Goal: Task Accomplishment & Management: Manage account settings

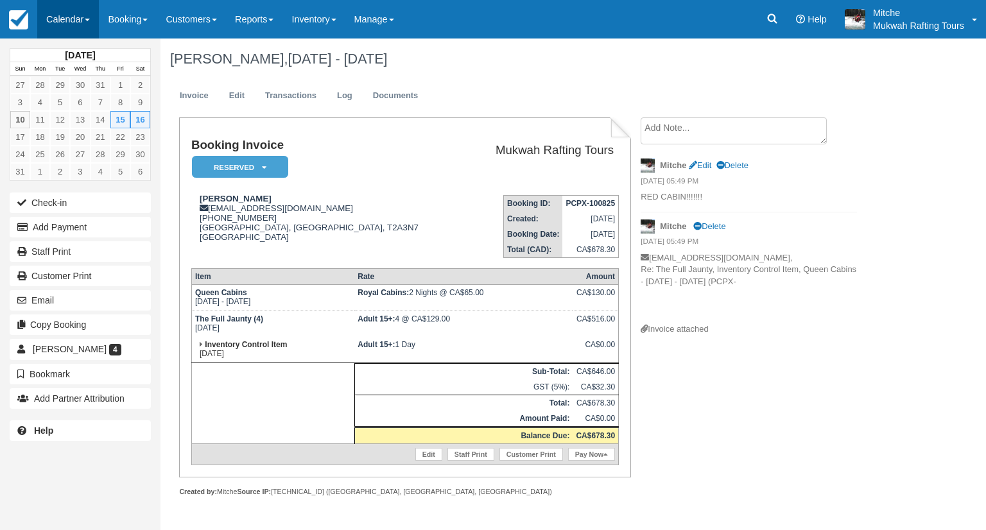
click at [75, 22] on link "Calendar" at bounding box center [68, 19] width 62 height 39
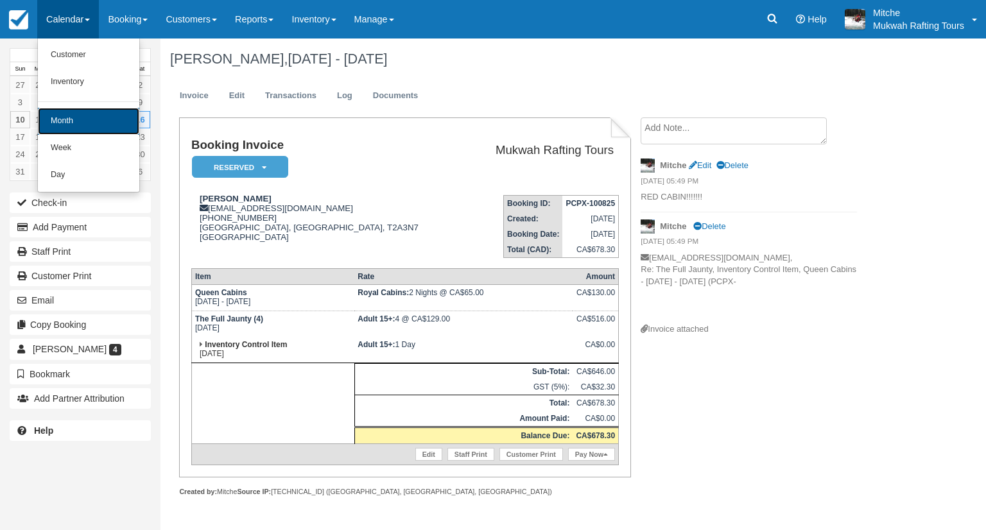
click at [81, 124] on link "Month" at bounding box center [88, 121] width 101 height 27
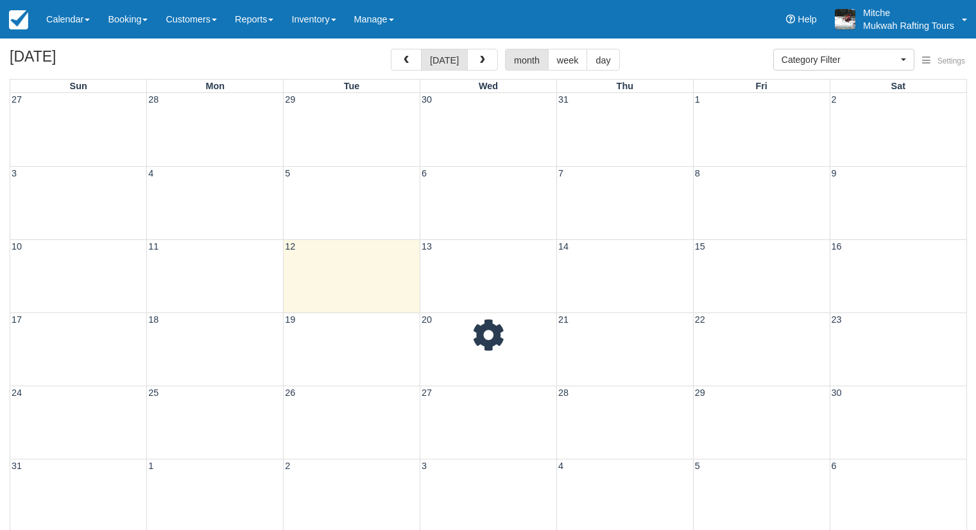
select select
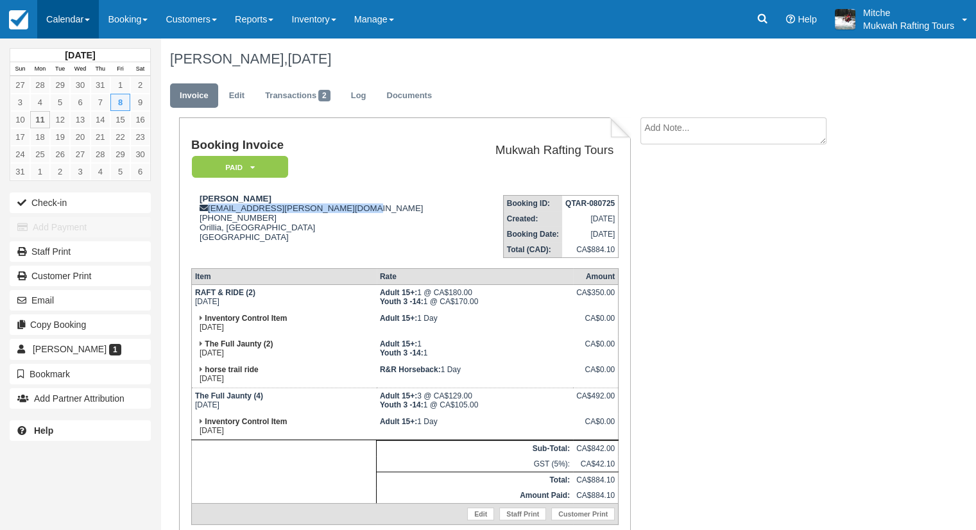
click at [69, 19] on link "Calendar" at bounding box center [68, 19] width 62 height 39
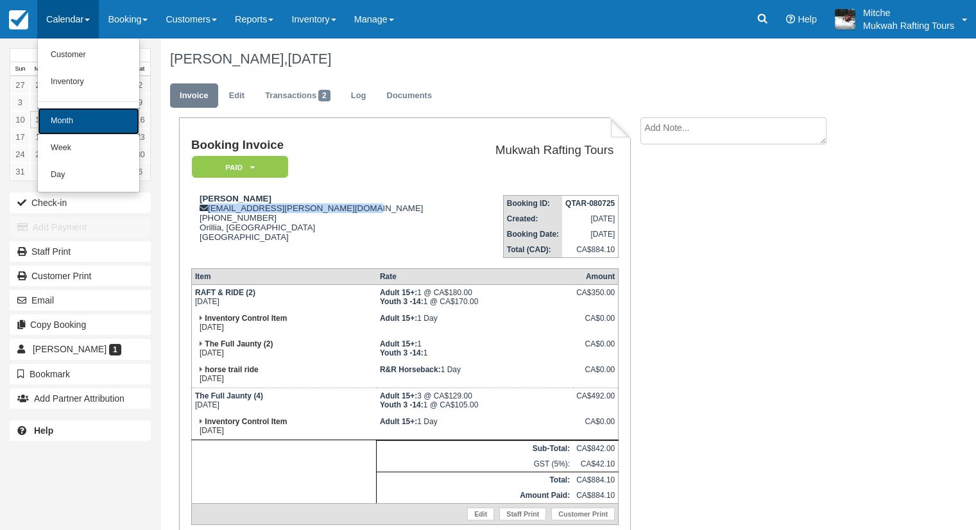
click at [89, 113] on link "Month" at bounding box center [88, 121] width 101 height 27
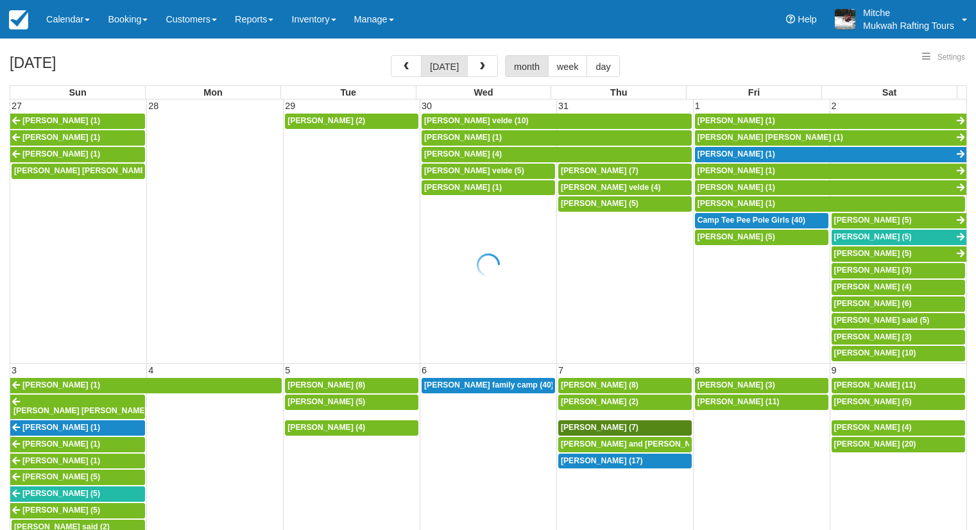
select select
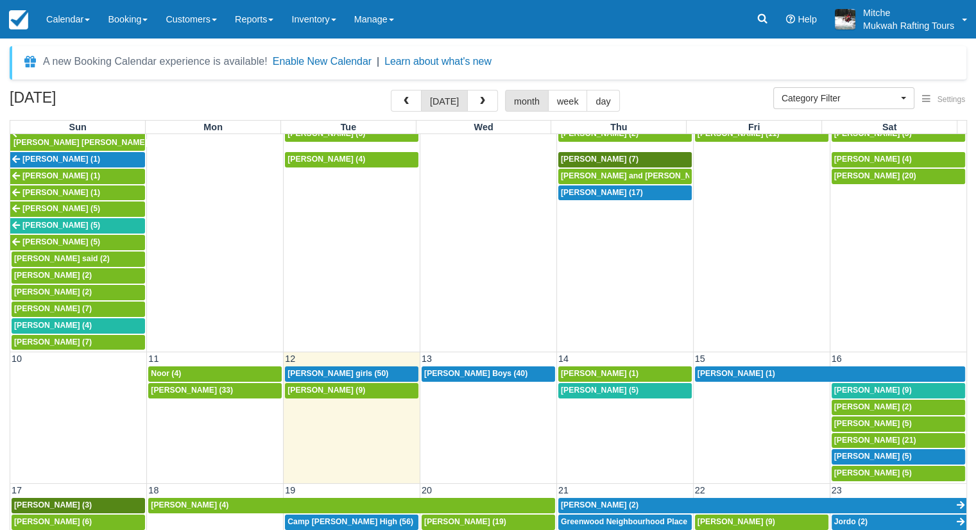
scroll to position [321, 0]
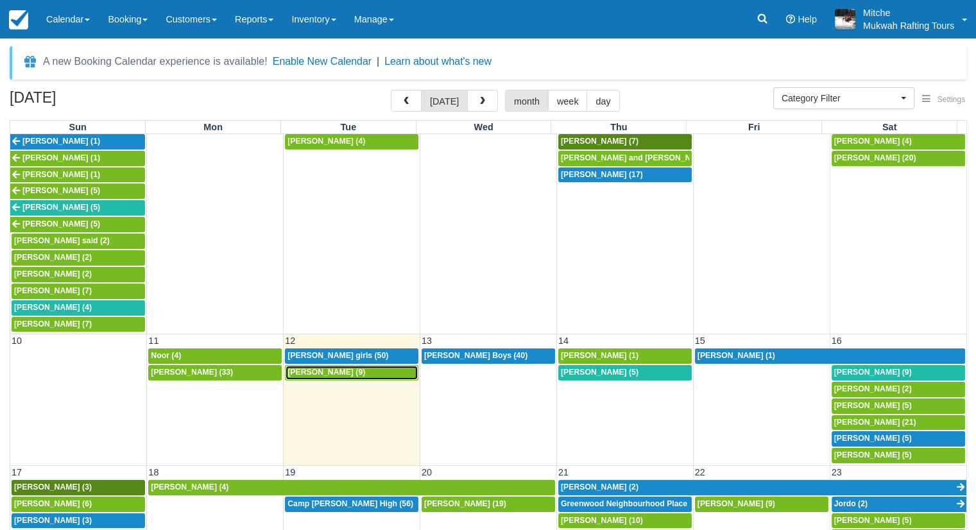
click at [337, 368] on span "Everett Justin Twin (9)" at bounding box center [326, 372] width 78 height 9
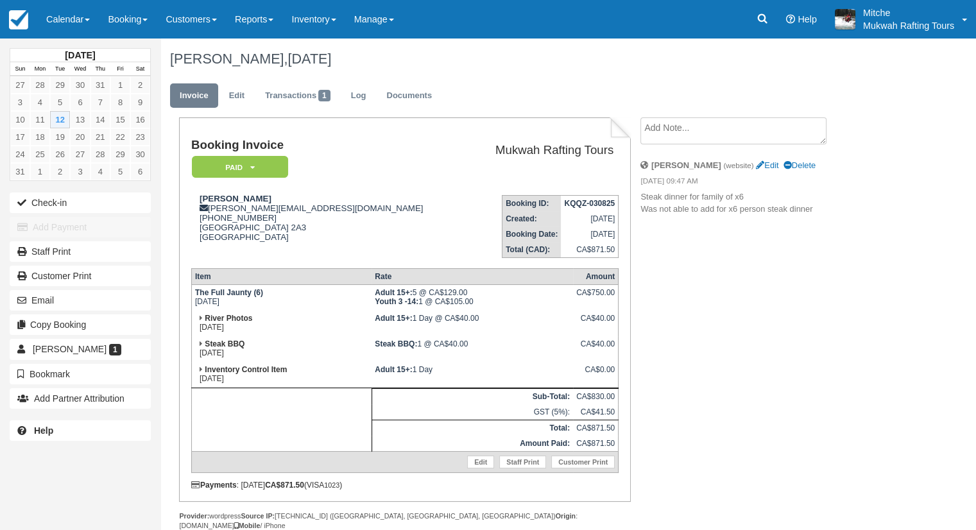
drag, startPoint x: 443, startPoint y: 375, endPoint x: 379, endPoint y: 373, distance: 63.5
click at [379, 373] on td "Adult 15+: 1 Day" at bounding box center [472, 375] width 201 height 26
click at [421, 375] on td "Adult 15+: 1 Day" at bounding box center [472, 375] width 201 height 26
click at [787, 325] on div "Booking Invoice Paid   Pending Reserved Deposit Waiting Cancelled Paid in GYG M…" at bounding box center [513, 337] width 706 height 441
click at [401, 207] on div "Everett Justin Twin justin.twin@fountaintire.com 1 (780) 805-9790 Slave Lake, A…" at bounding box center [328, 226] width 275 height 64
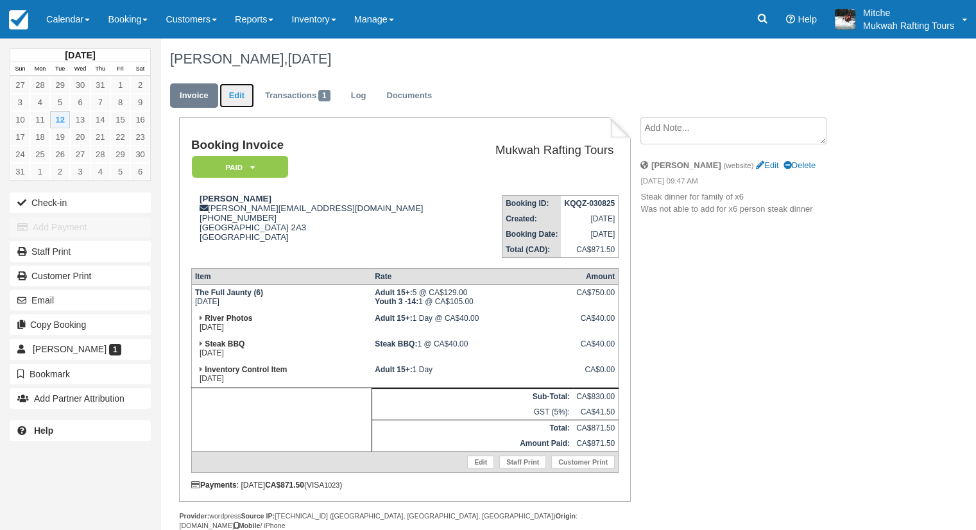
click at [244, 98] on link "Edit" at bounding box center [236, 95] width 35 height 25
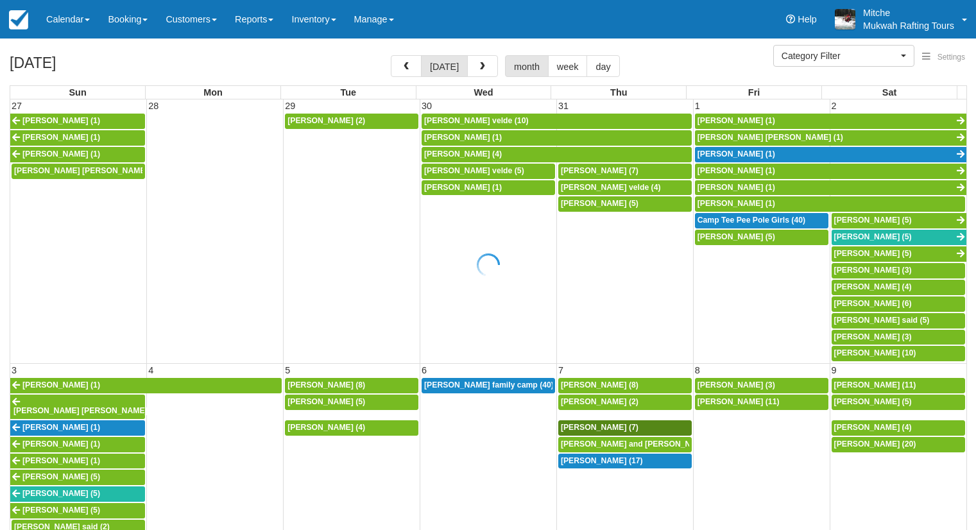
select select
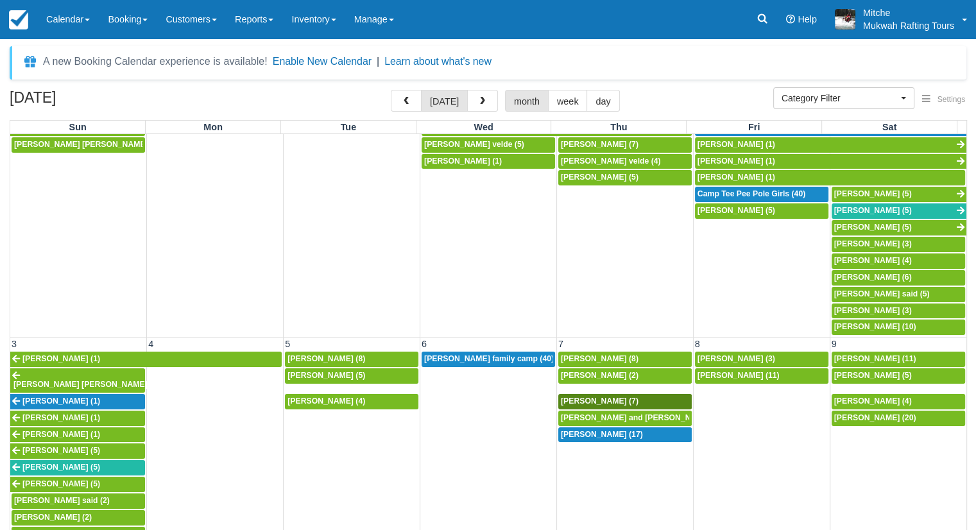
scroll to position [321, 0]
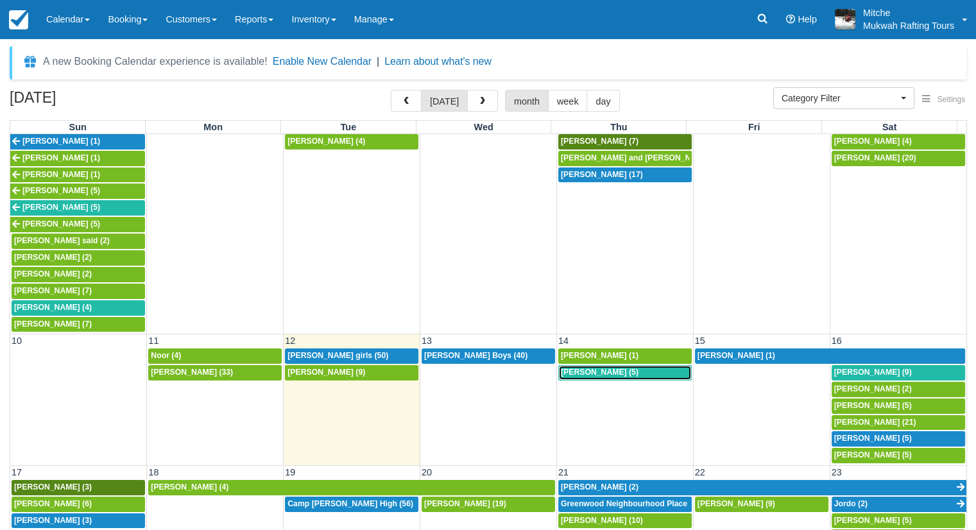
click at [617, 368] on span "Colleen Rutledge (5)" at bounding box center [600, 372] width 78 height 9
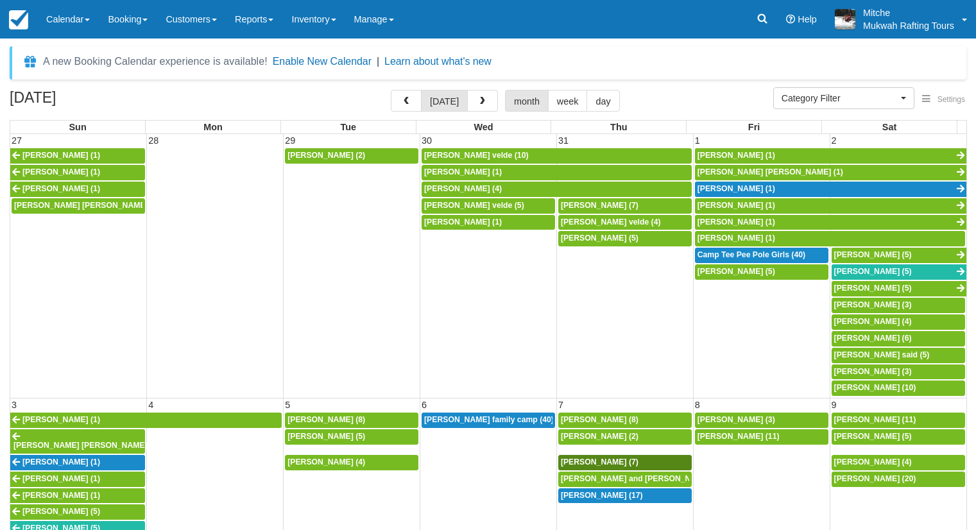
select select
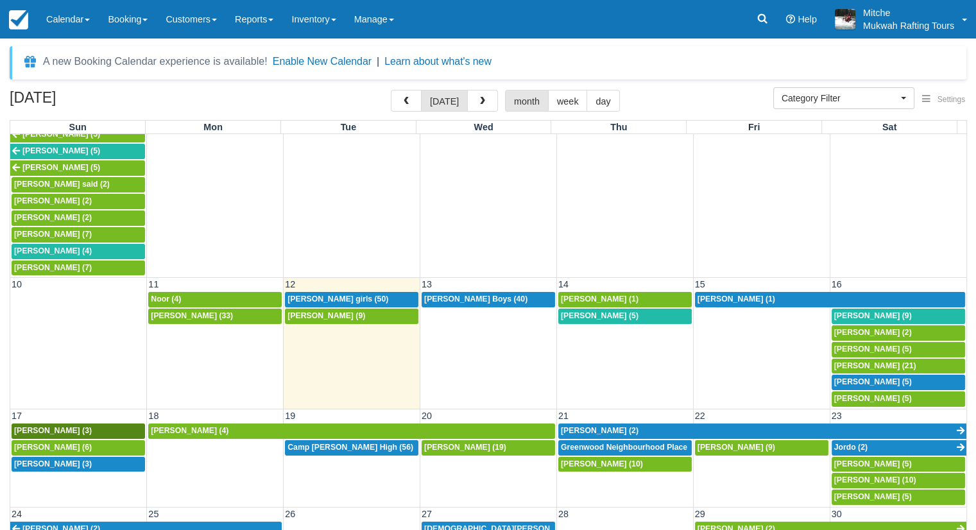
scroll to position [385, 0]
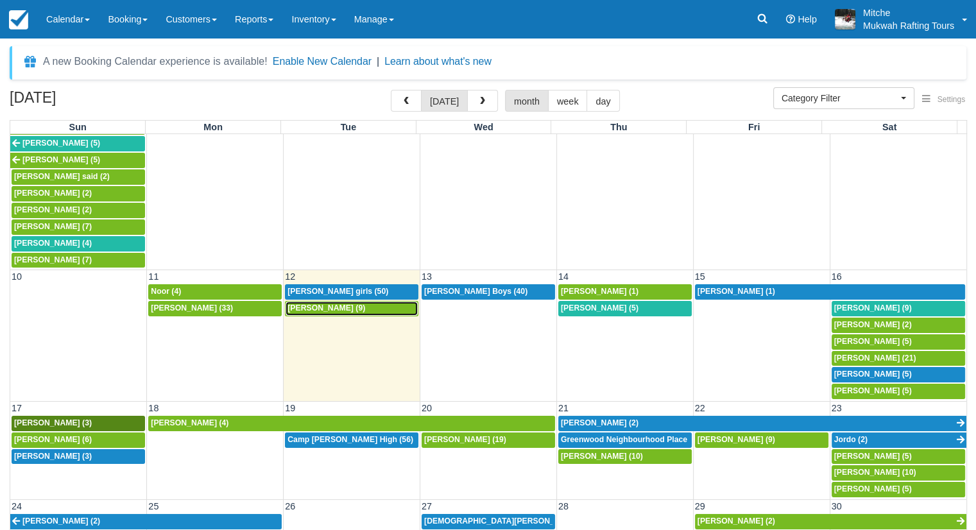
click at [332, 304] on span "[PERSON_NAME] (9)" at bounding box center [326, 308] width 78 height 9
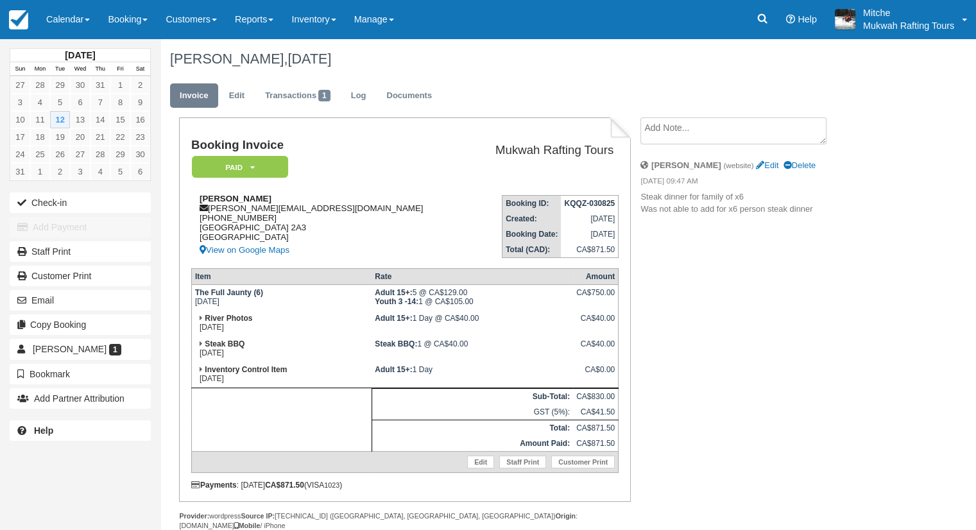
click at [393, 200] on div "Everett Justin Twin justin.twin@fountaintire.com 1 (780) 805-9790 Slave Lake, A…" at bounding box center [328, 226] width 275 height 64
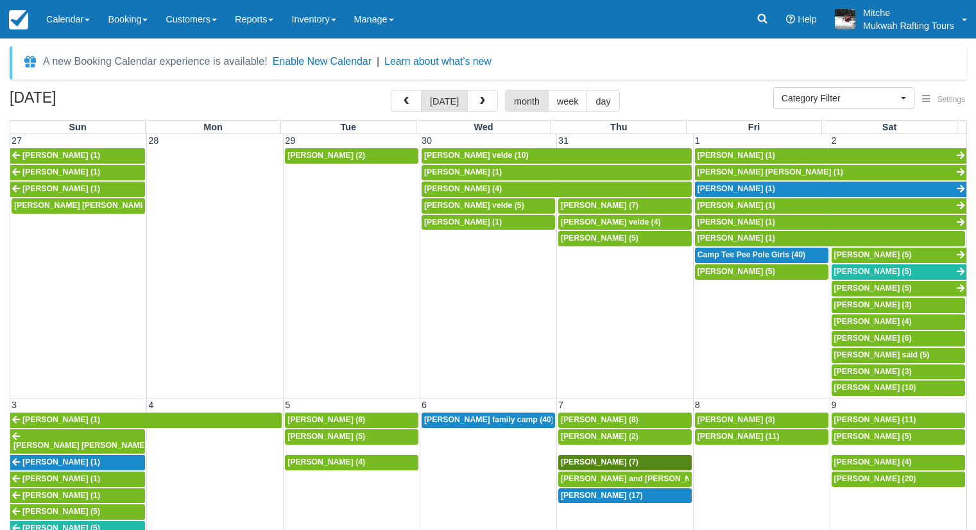
select select
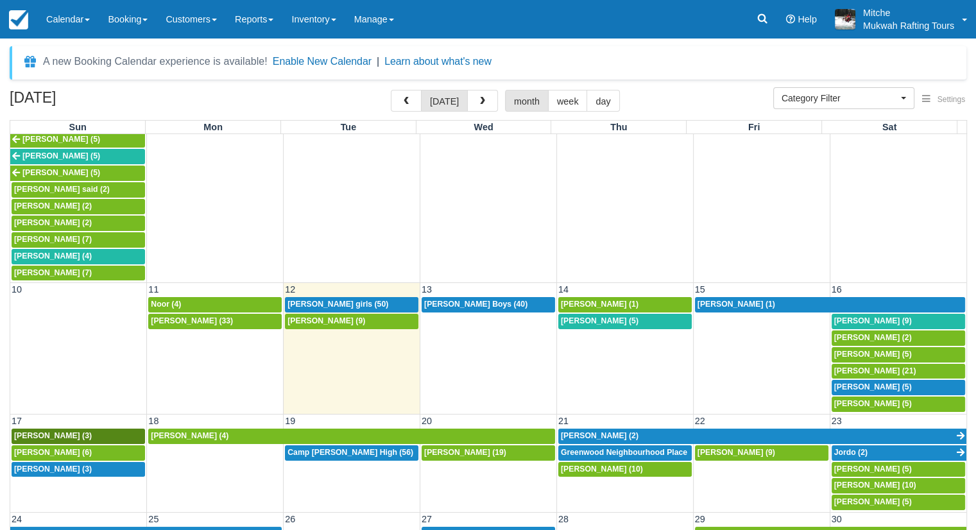
scroll to position [417, 0]
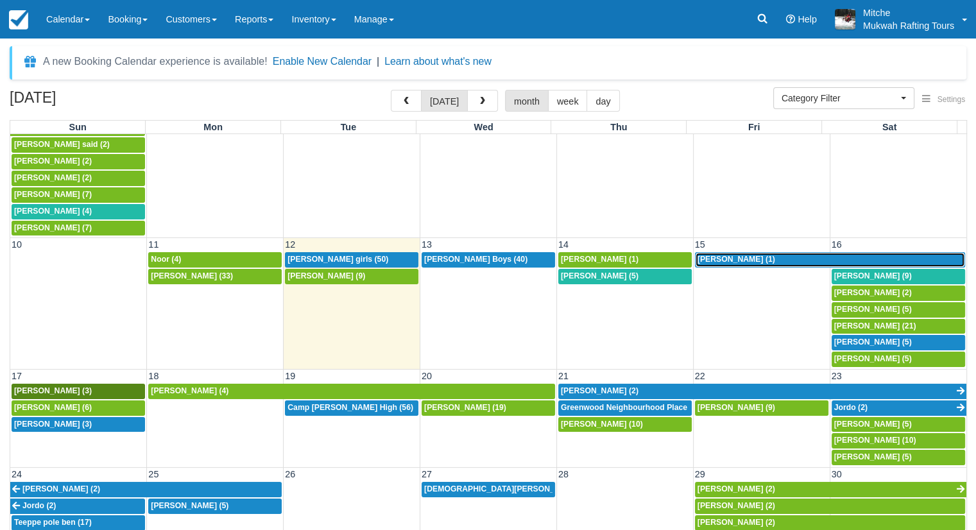
click at [740, 255] on span "[PERSON_NAME] (1)" at bounding box center [737, 259] width 78 height 9
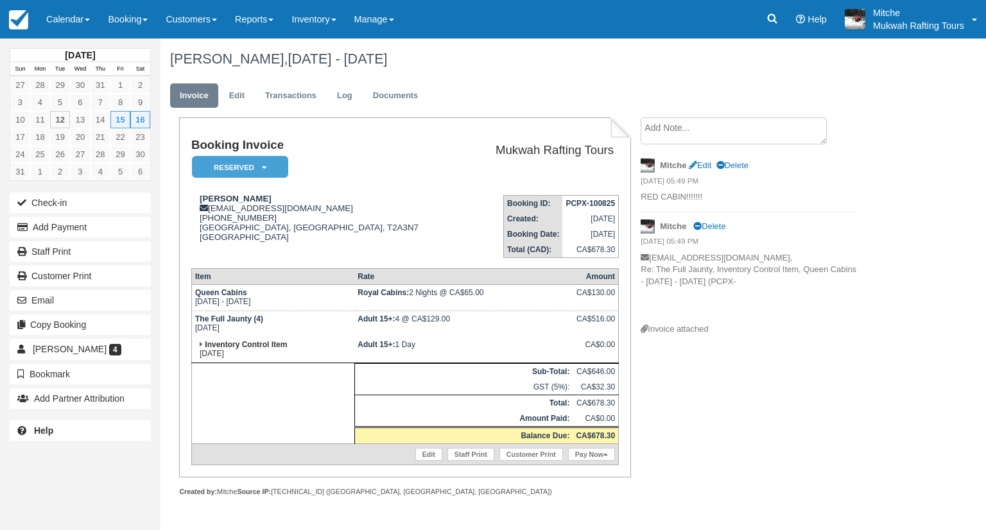
click at [732, 400] on div "Booking Invoice Reserved   Pending Deposit Paid Waiting Cancelled Void Paid in …" at bounding box center [513, 320] width 706 height 407
click at [464, 212] on td "Booking ID: PCPX-100825 Created: August 10, 2025 Booking Date: August 15, 2025 …" at bounding box center [541, 221] width 155 height 73
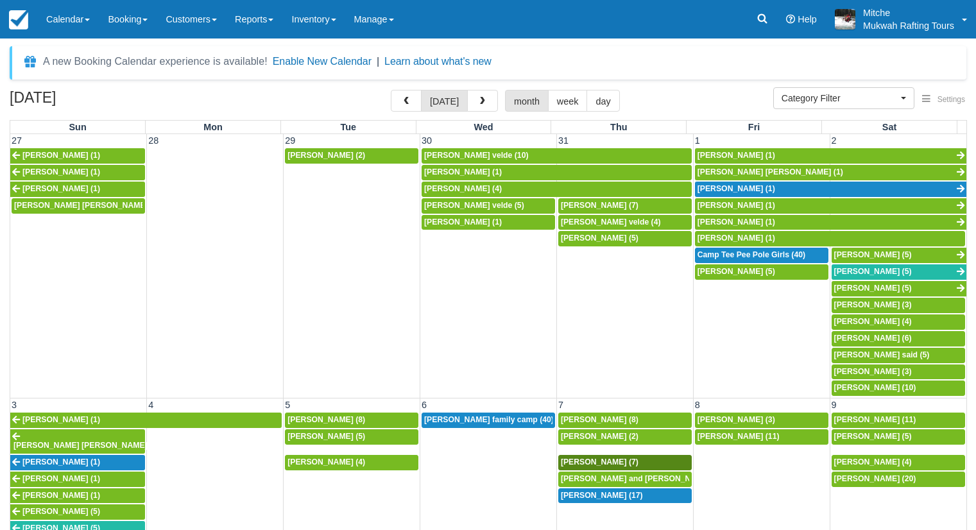
select select
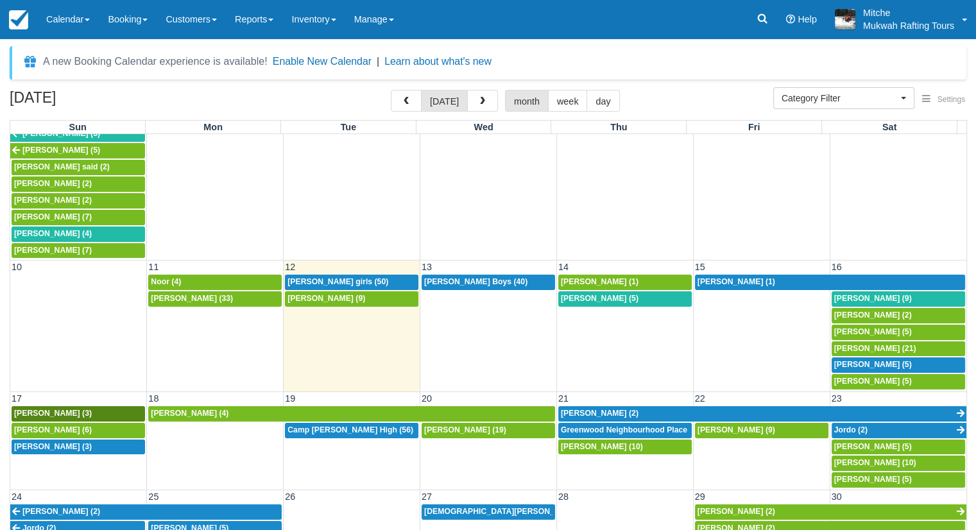
scroll to position [417, 0]
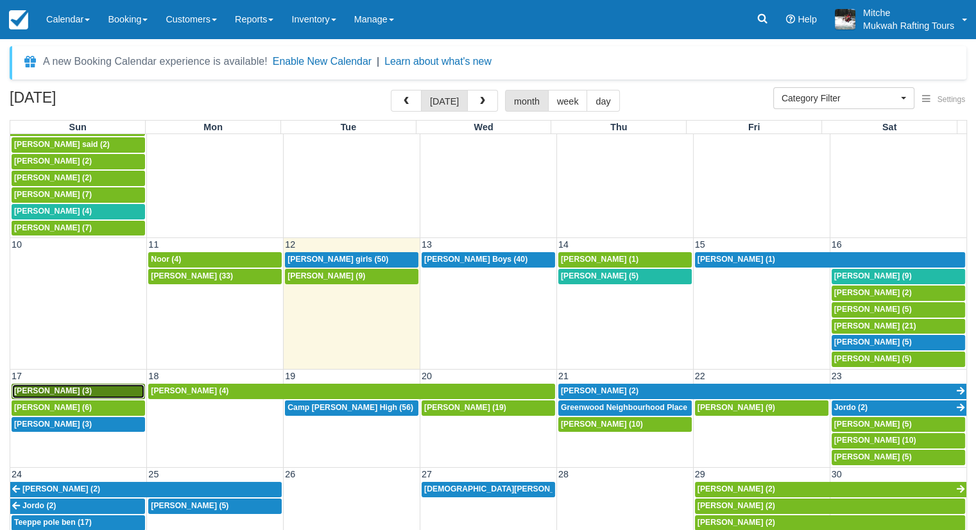
click at [70, 386] on span "Breanne Mihalick (3)" at bounding box center [53, 390] width 78 height 9
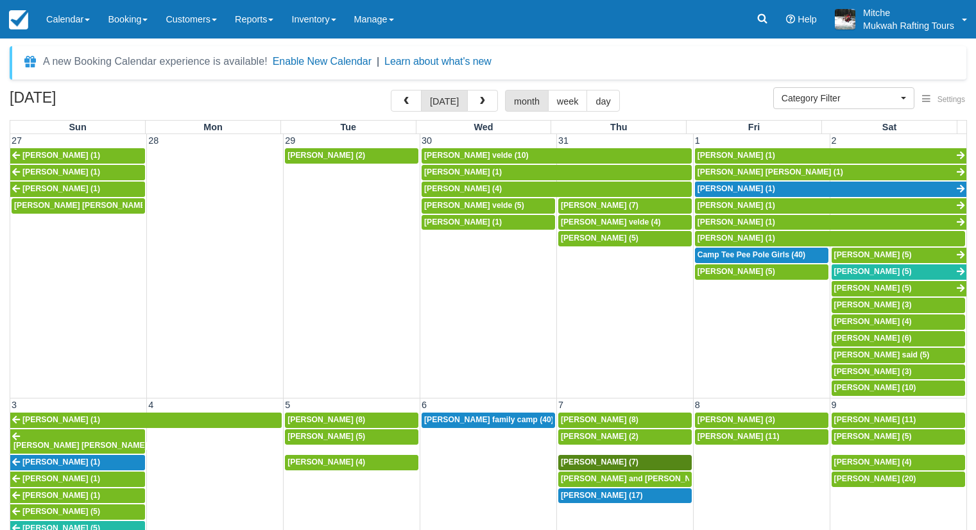
select select
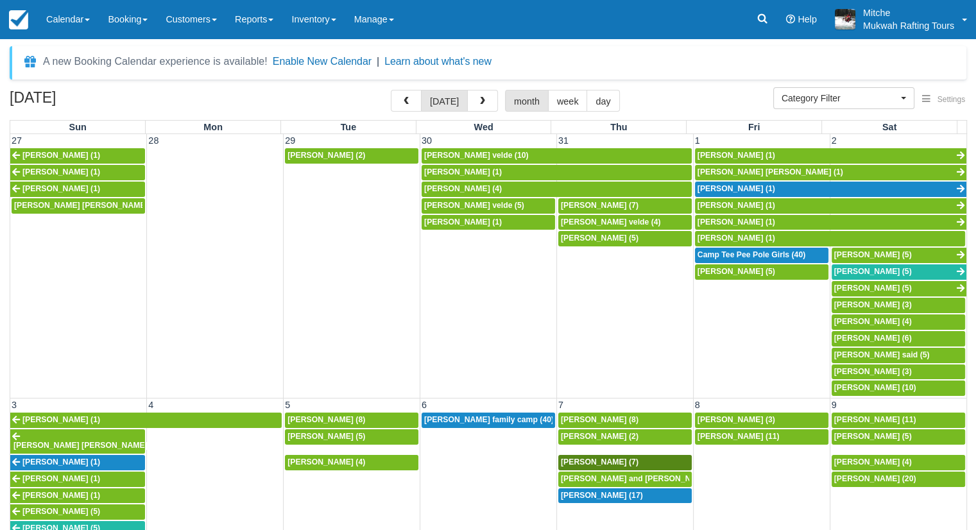
scroll to position [385, 0]
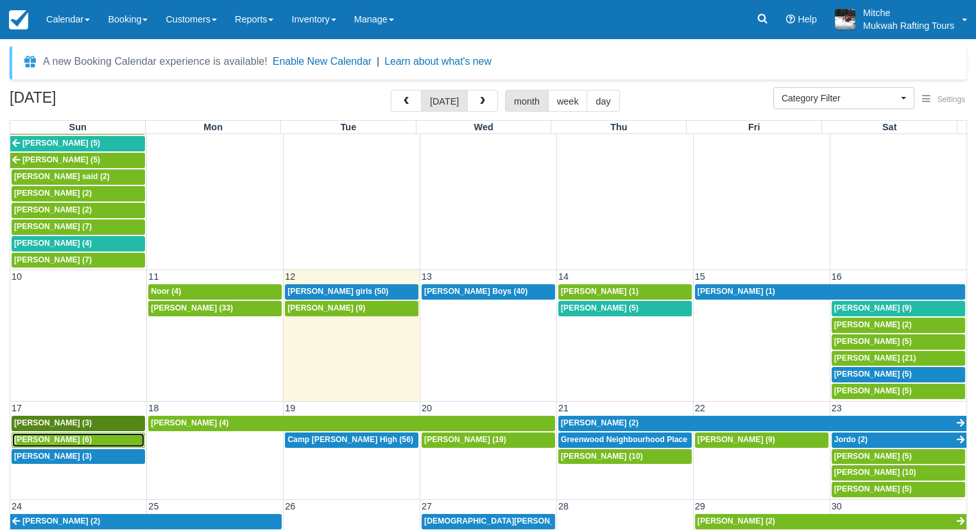
click at [67, 435] on span "[PERSON_NAME] (6)" at bounding box center [53, 439] width 78 height 9
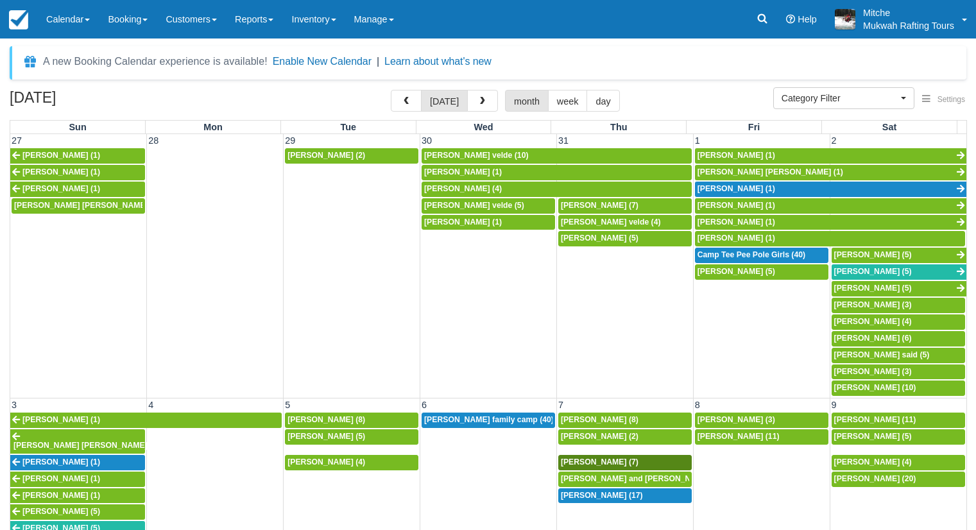
select select
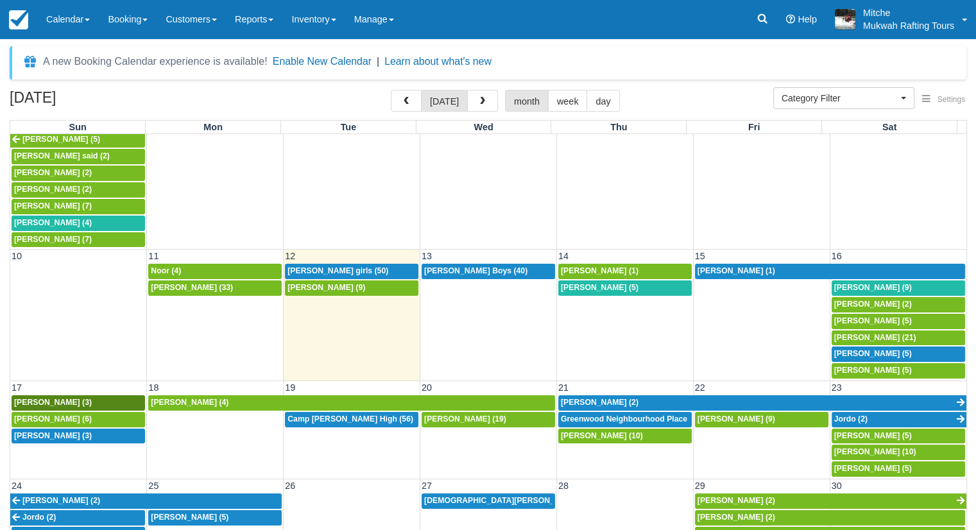
scroll to position [417, 0]
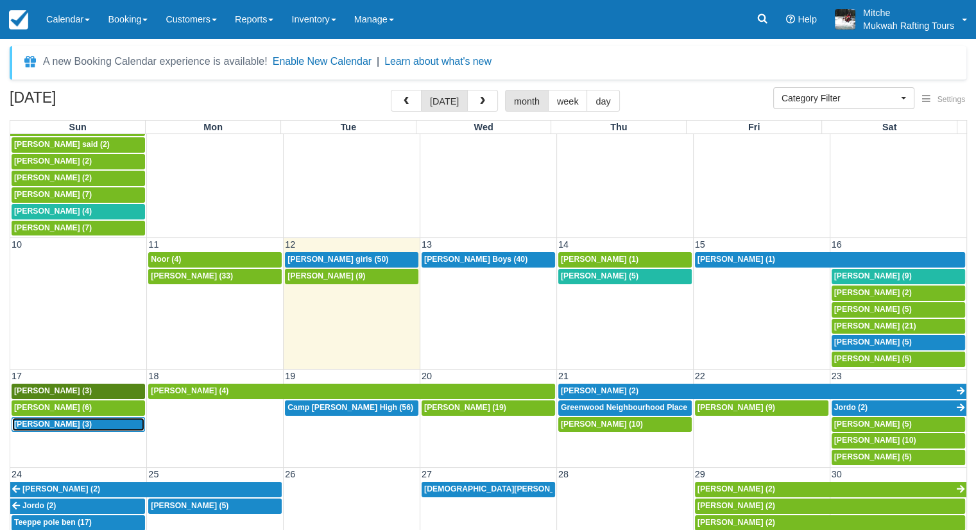
click at [77, 420] on span "Travis wollmann (3)" at bounding box center [53, 424] width 78 height 9
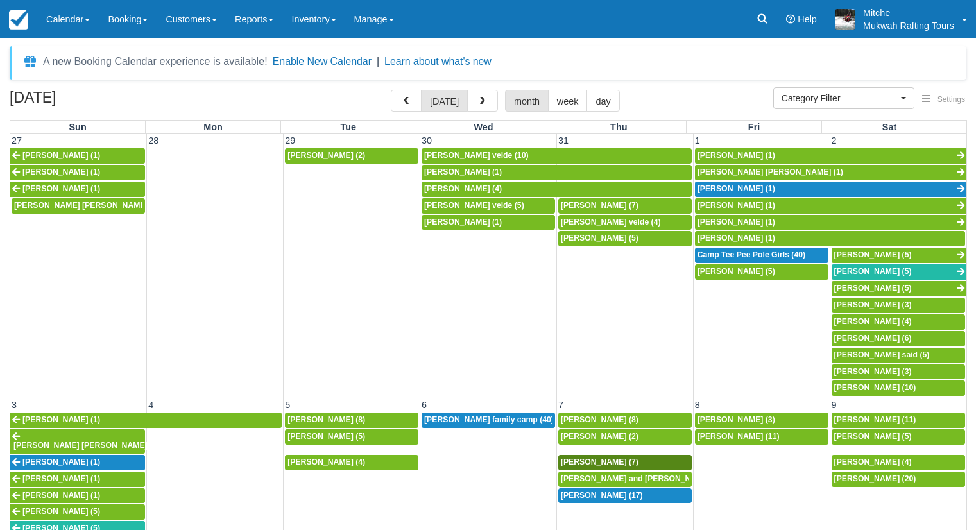
select select
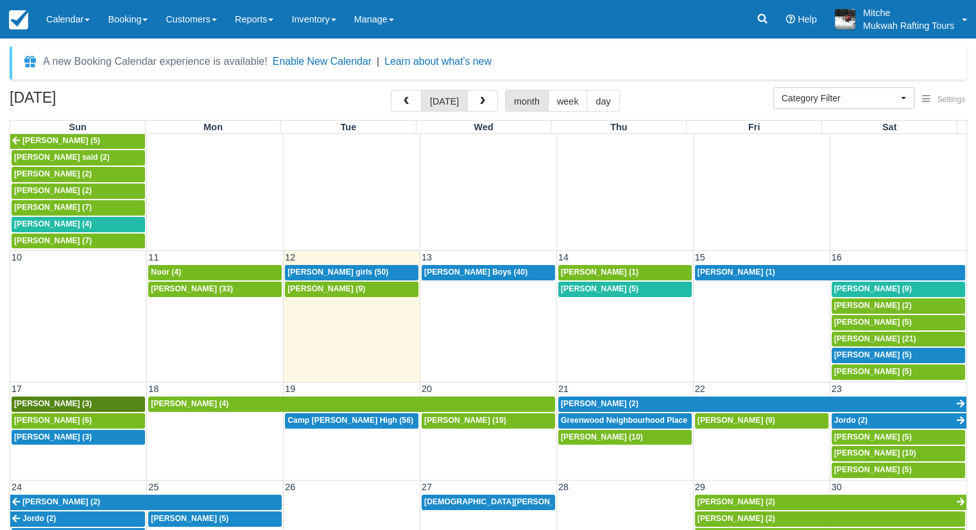
scroll to position [417, 0]
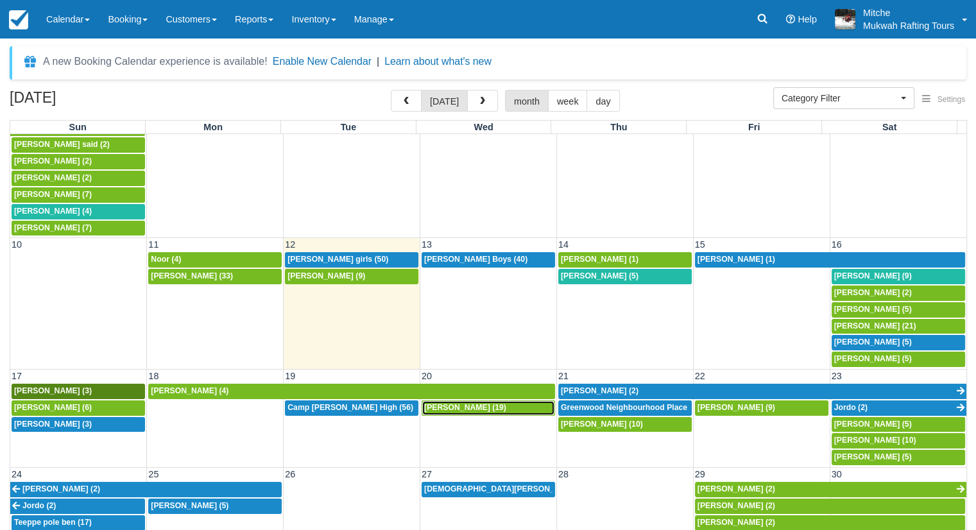
click at [462, 403] on span "Clayton Anderson (19)" at bounding box center [465, 407] width 82 height 9
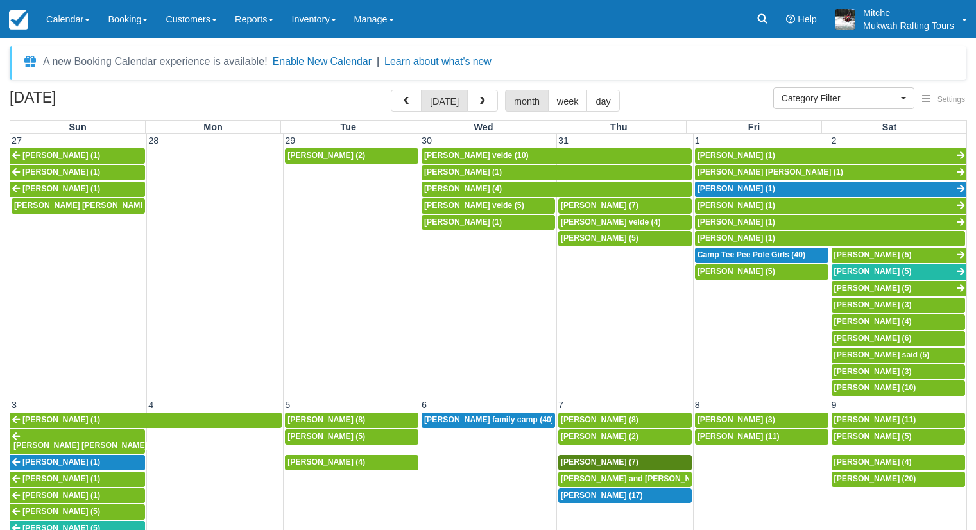
select select
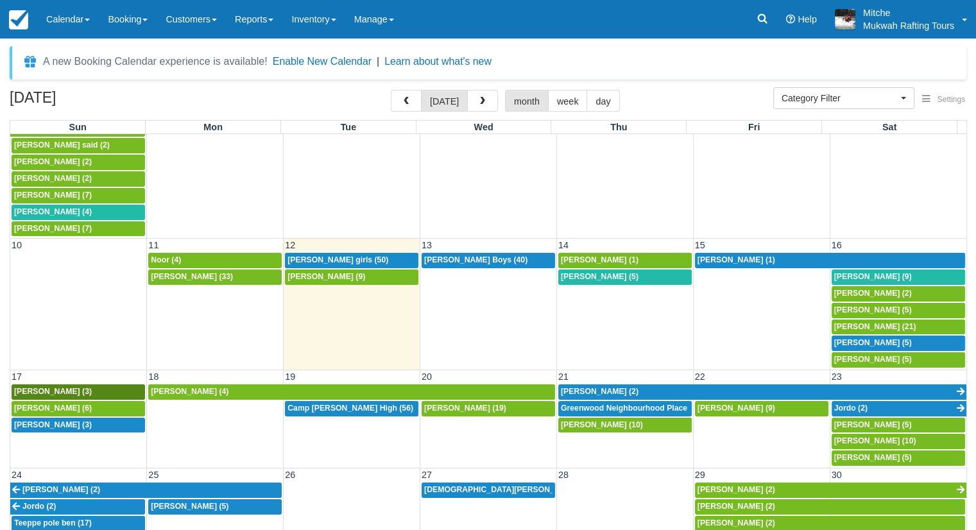
scroll to position [417, 0]
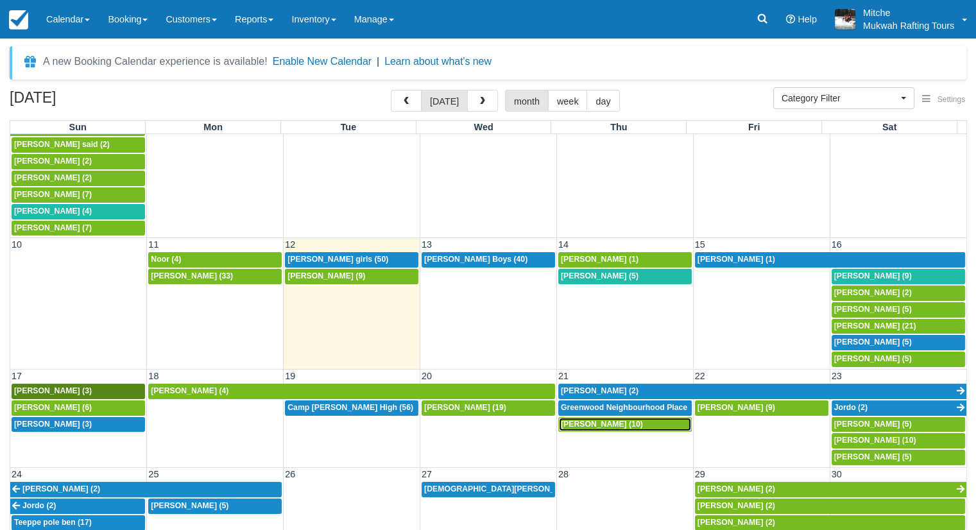
click at [587, 420] on span "Tim Venn (10)" at bounding box center [602, 424] width 82 height 9
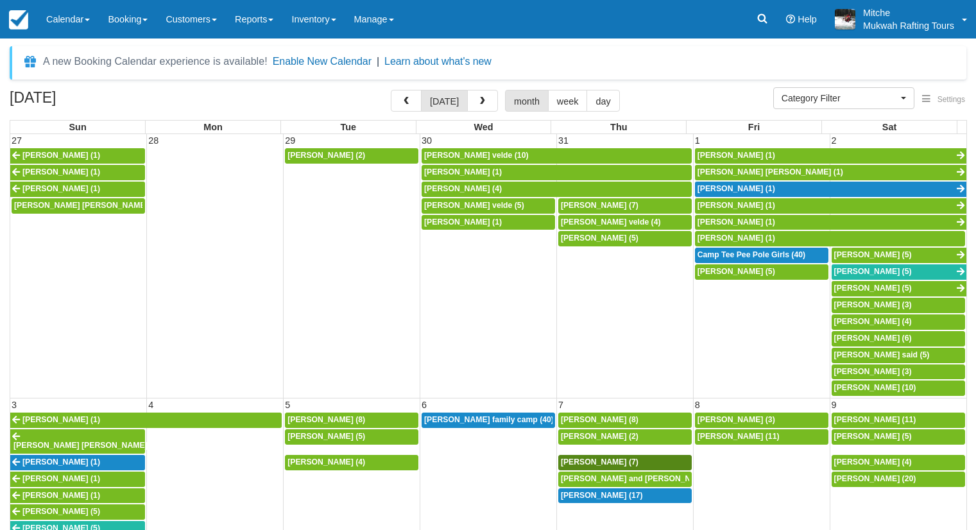
select select
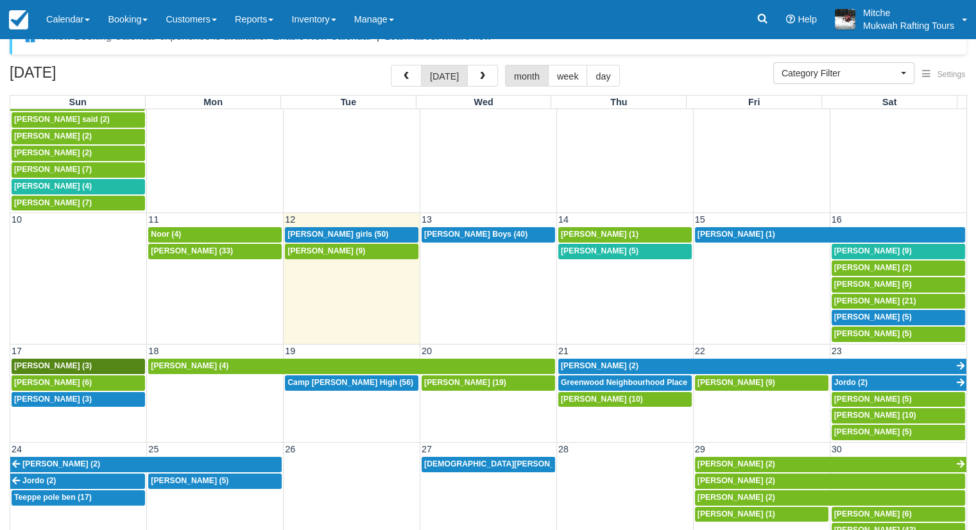
scroll to position [49, 0]
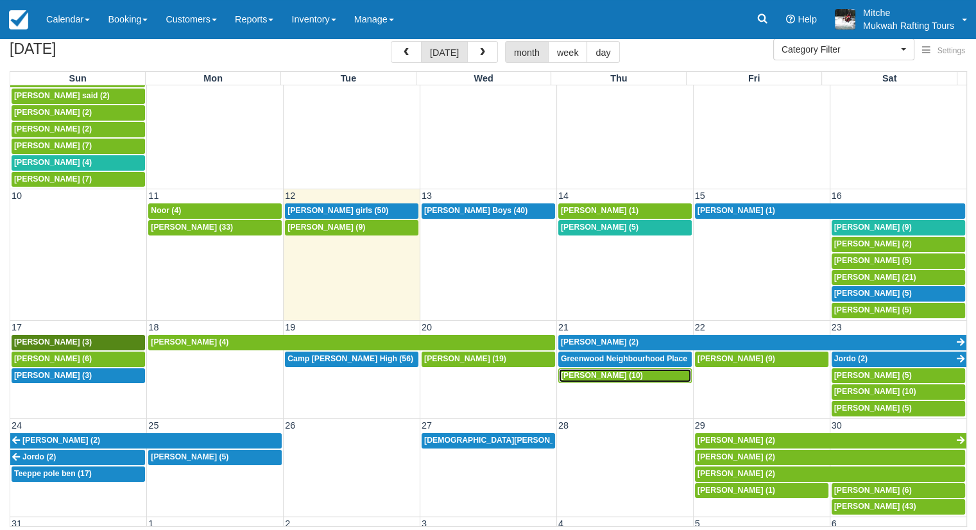
click at [594, 371] on span "Tim Venn (10)" at bounding box center [602, 375] width 82 height 9
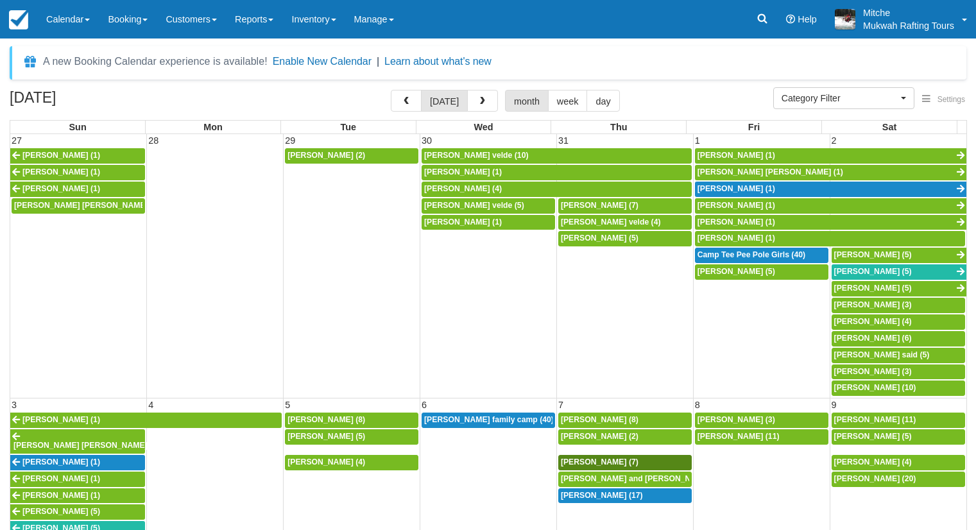
select select
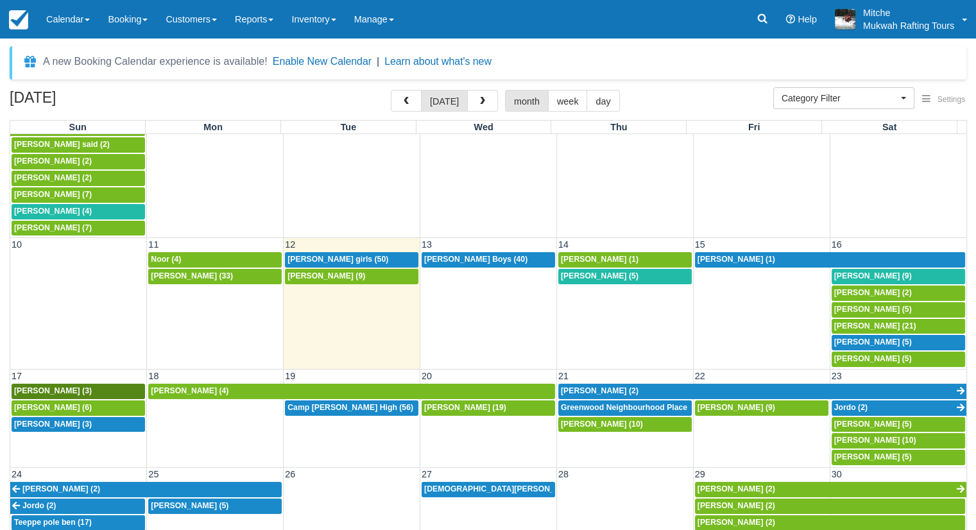
scroll to position [49, 0]
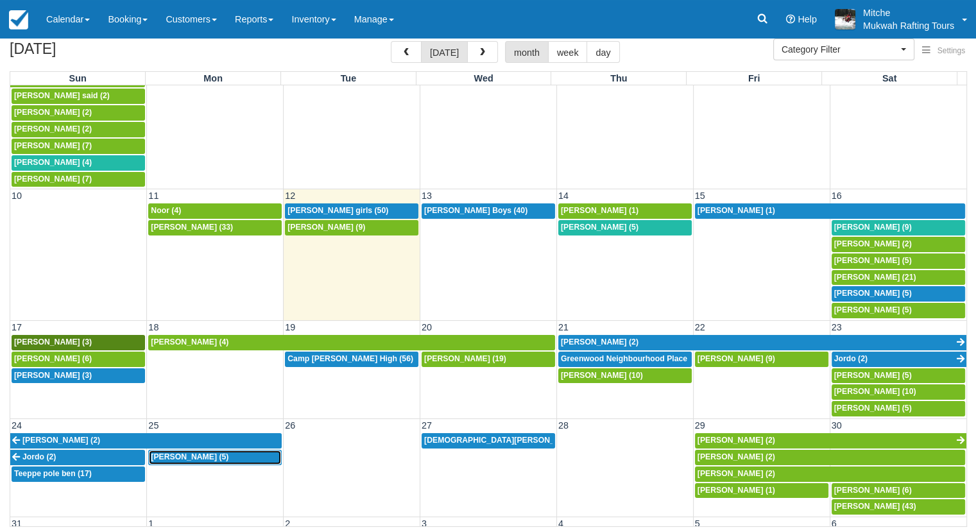
click at [207, 452] on span "[PERSON_NAME] (5)" at bounding box center [190, 456] width 78 height 9
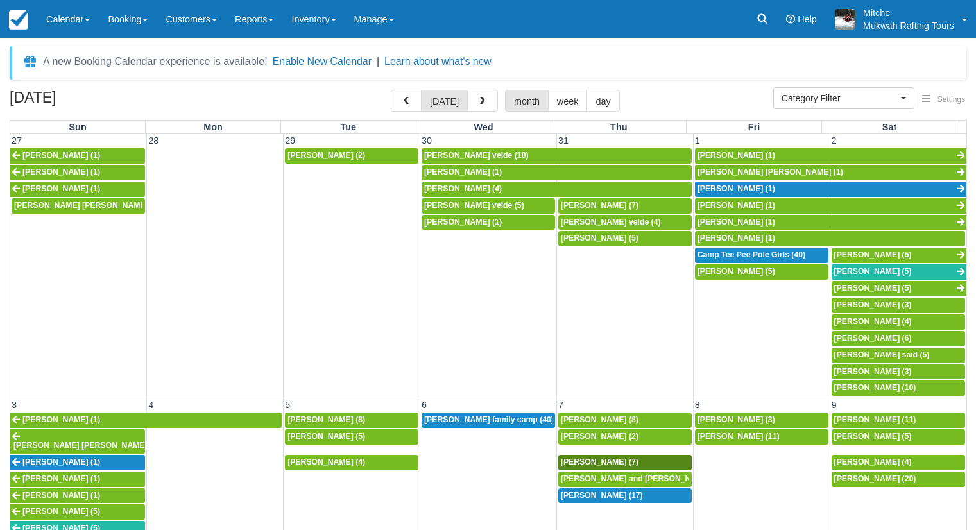
select select
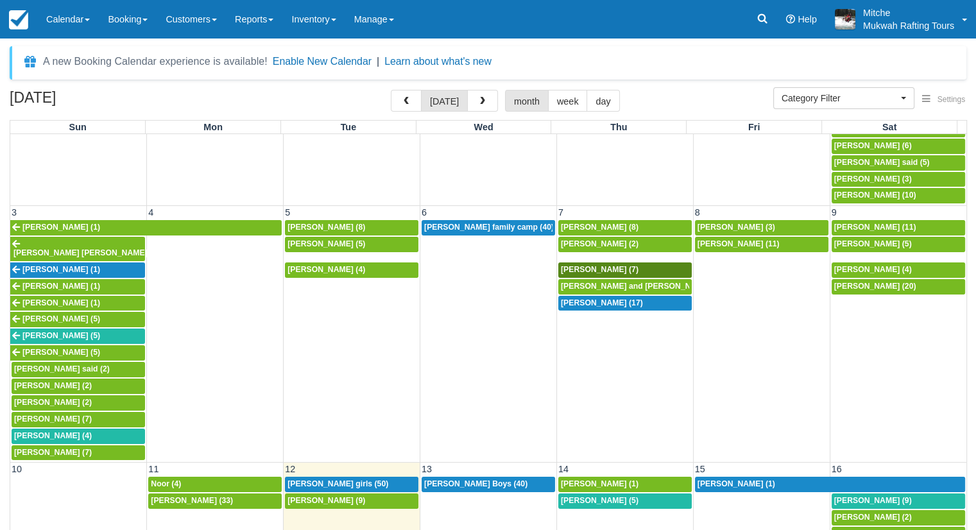
scroll to position [417, 0]
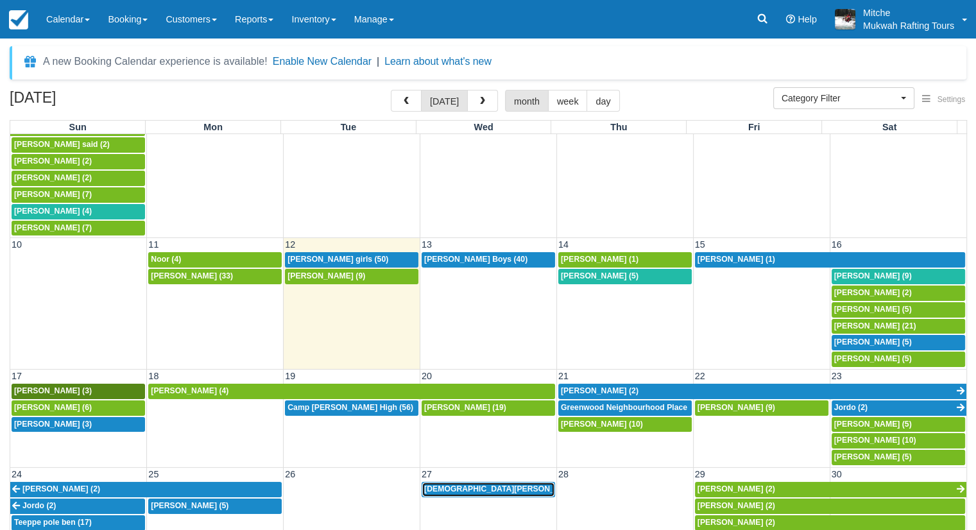
click at [458, 484] on span "Christian Boysen (8)" at bounding box center [507, 488] width 167 height 9
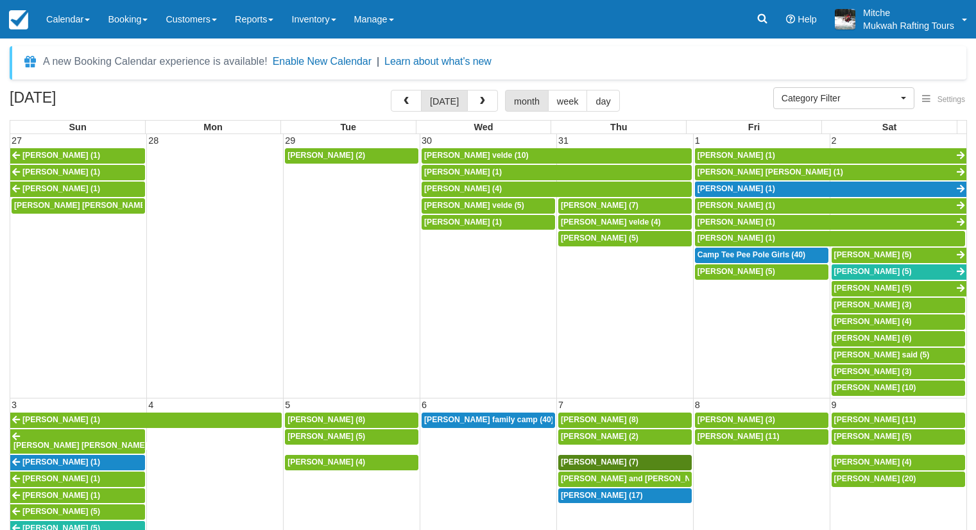
select select
click at [483, 99] on span "button" at bounding box center [482, 101] width 9 height 9
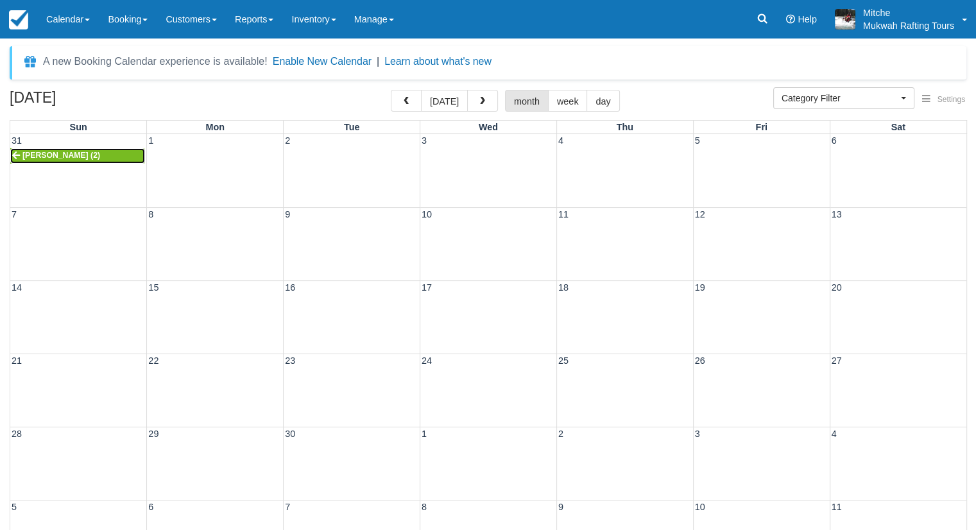
click at [58, 155] on span "Kyla Sheppard (2)" at bounding box center [61, 155] width 78 height 9
select select
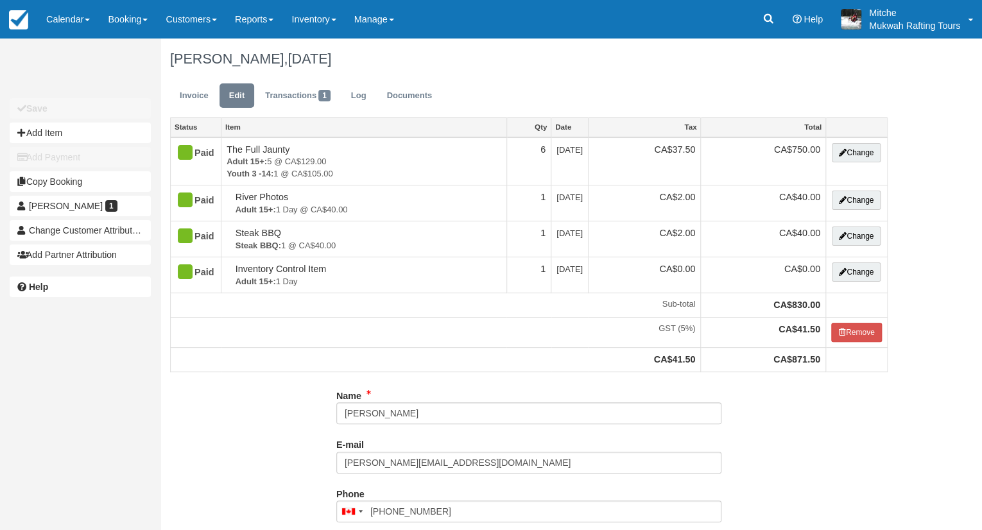
type input "[PHONE_NUMBER]"
click at [89, 134] on button "Add Item" at bounding box center [80, 133] width 141 height 21
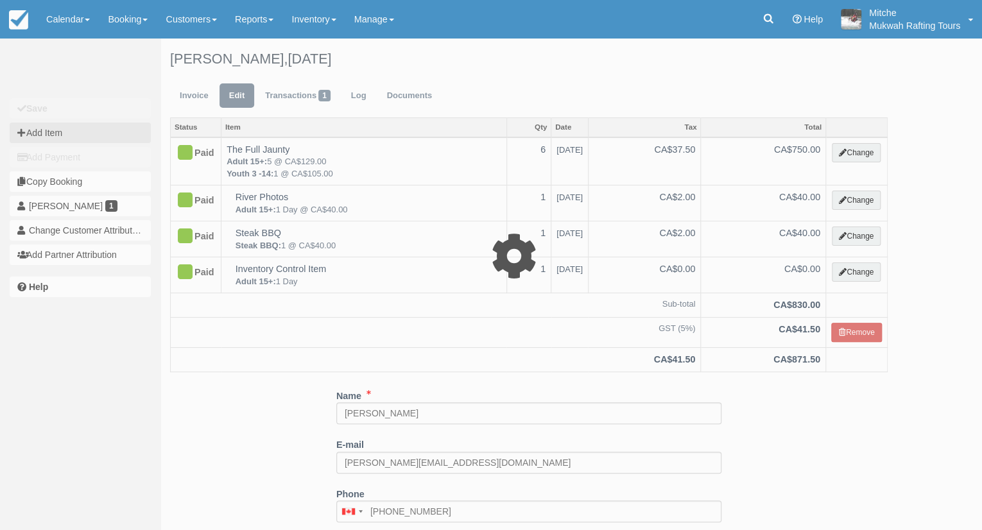
type input "0.00"
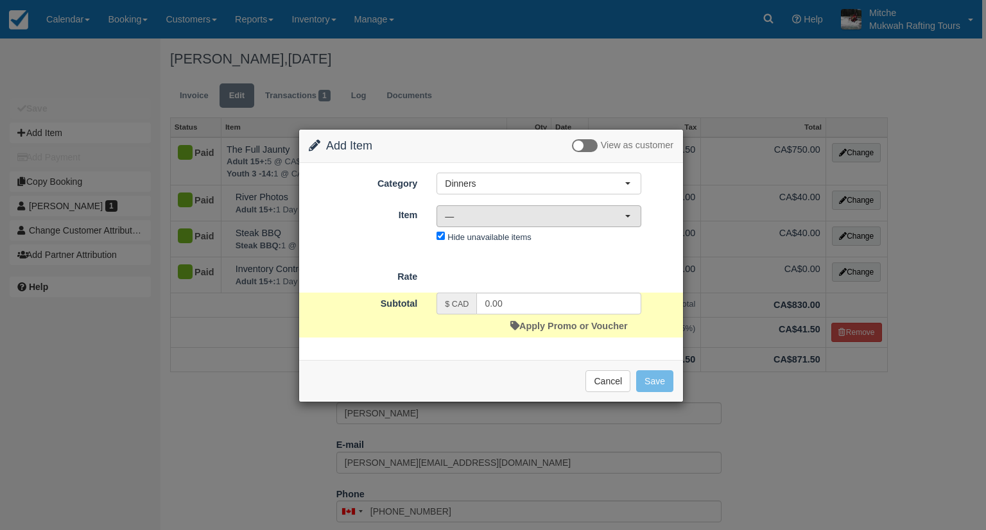
click at [597, 211] on span "—" at bounding box center [535, 216] width 180 height 13
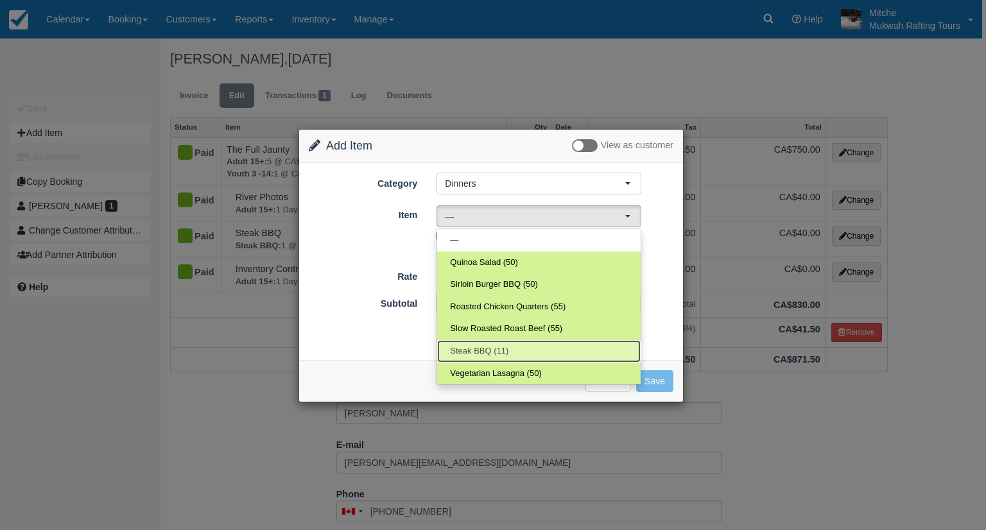
click at [514, 355] on link "Steak BBQ (11)" at bounding box center [538, 351] width 203 height 22
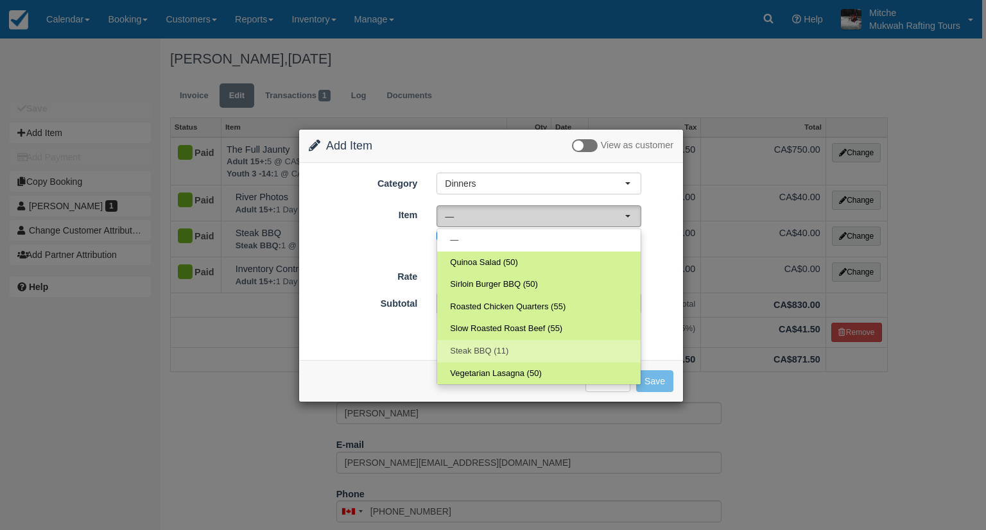
select select "19"
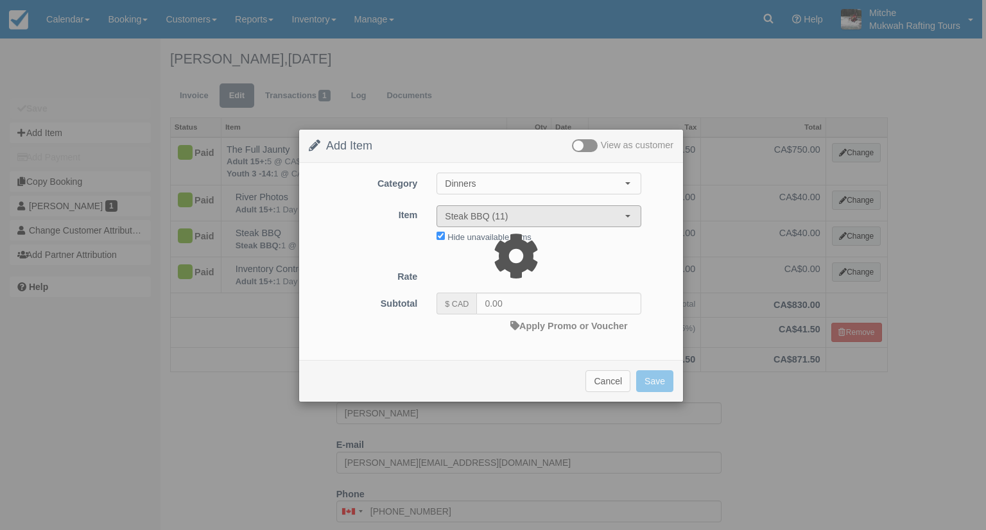
type input "40.00"
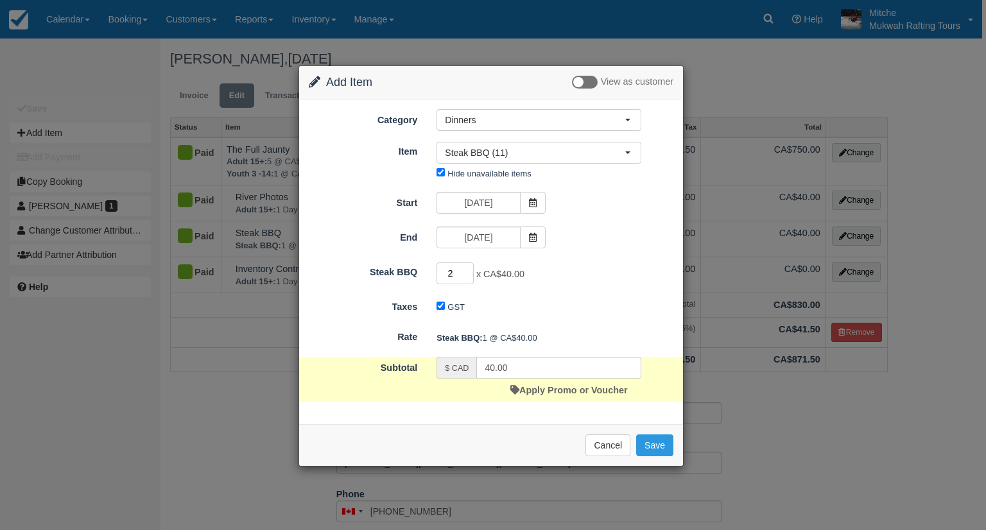
type input "2"
click at [468, 270] on input "2" at bounding box center [454, 273] width 37 height 22
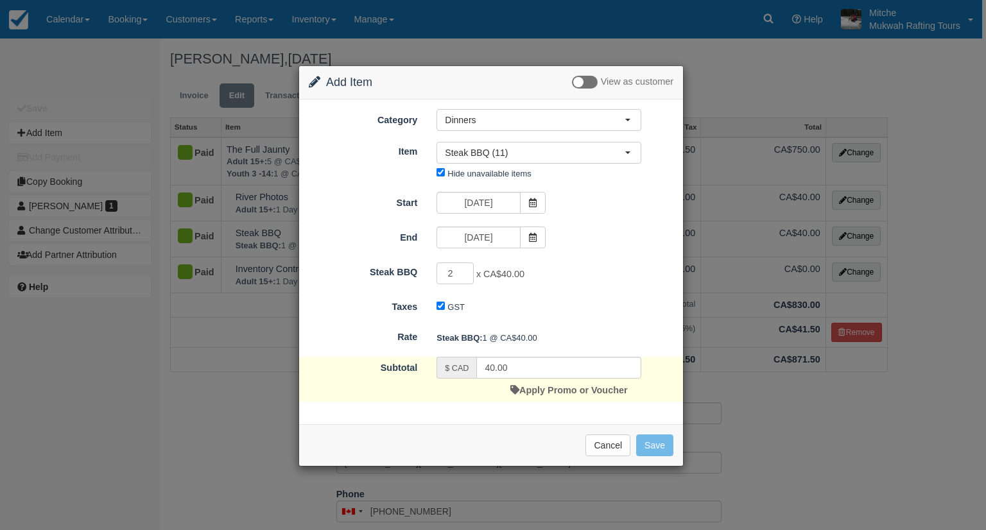
click at [578, 259] on form "Category Dinners Dinners White Water Rafting Accommodations Retail Packages Gif…" at bounding box center [491, 255] width 364 height 293
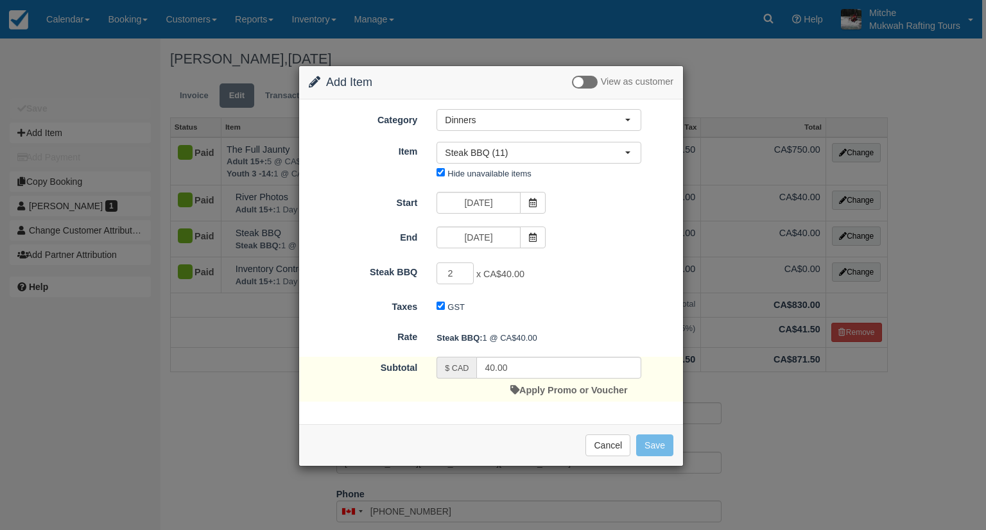
type input "80.00"
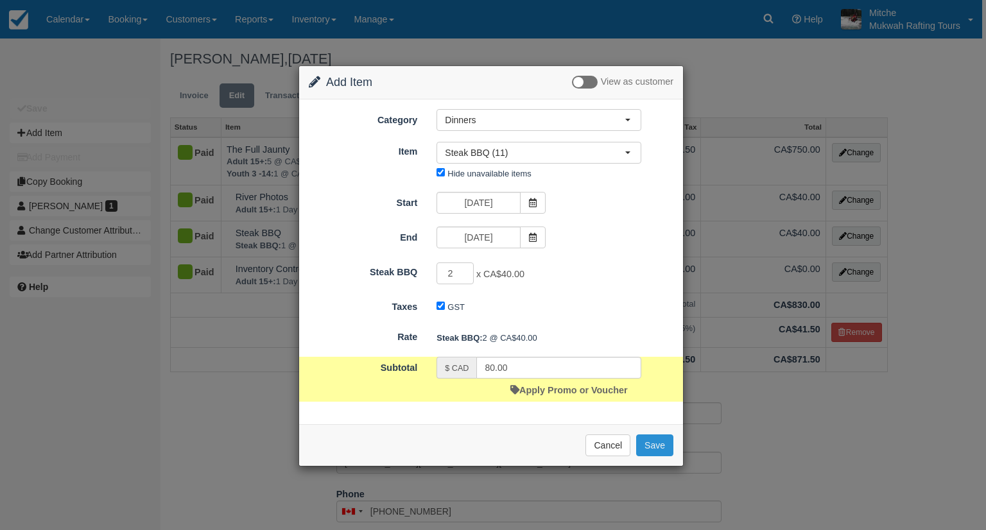
click at [651, 441] on button "Save" at bounding box center [654, 445] width 37 height 22
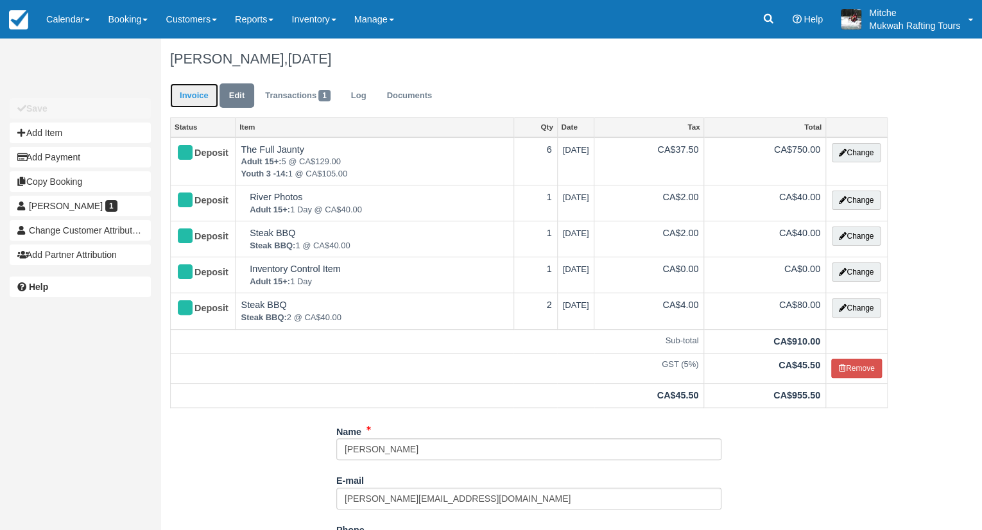
click at [198, 105] on link "Invoice" at bounding box center [194, 95] width 48 height 25
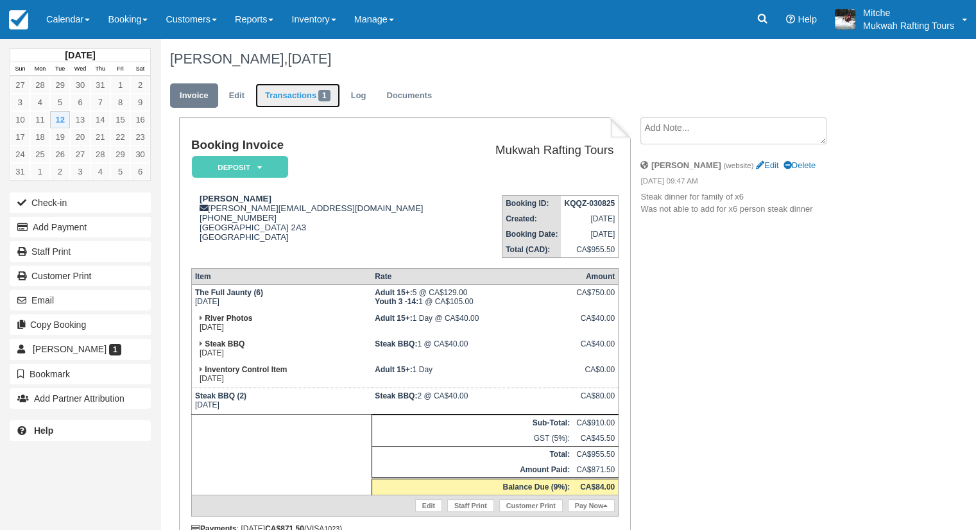
click at [313, 99] on link "Transactions 1" at bounding box center [297, 95] width 85 height 25
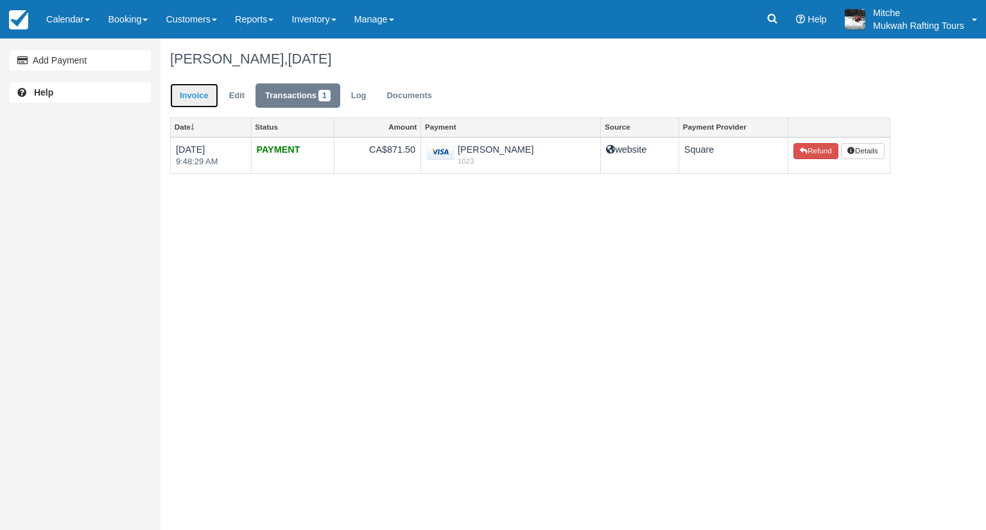
click at [194, 98] on link "Invoice" at bounding box center [194, 95] width 48 height 25
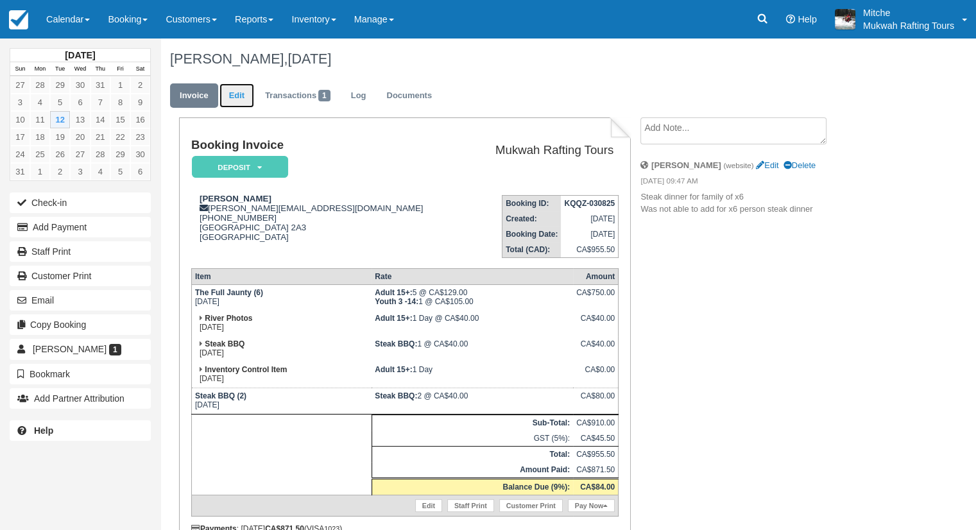
click at [231, 95] on link "Edit" at bounding box center [236, 95] width 35 height 25
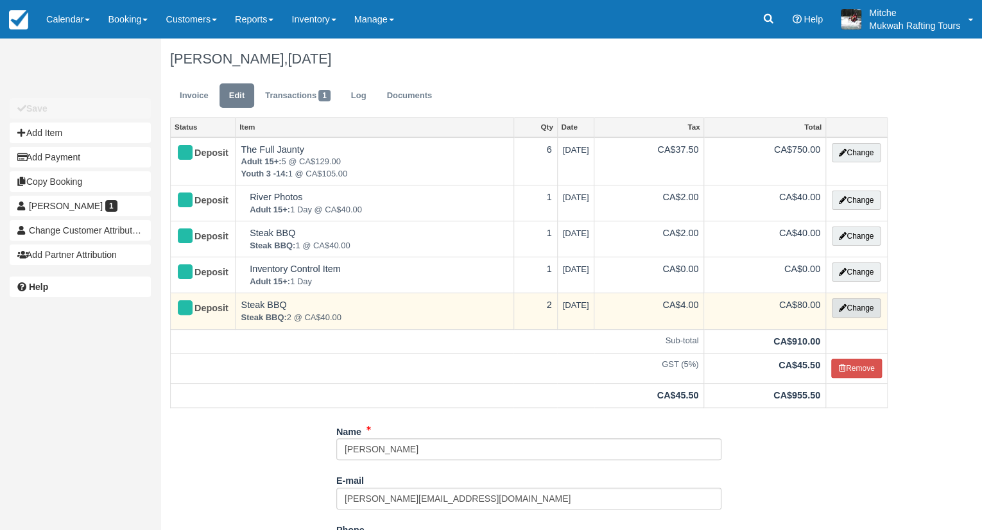
click at [857, 311] on button "Change" at bounding box center [856, 307] width 49 height 19
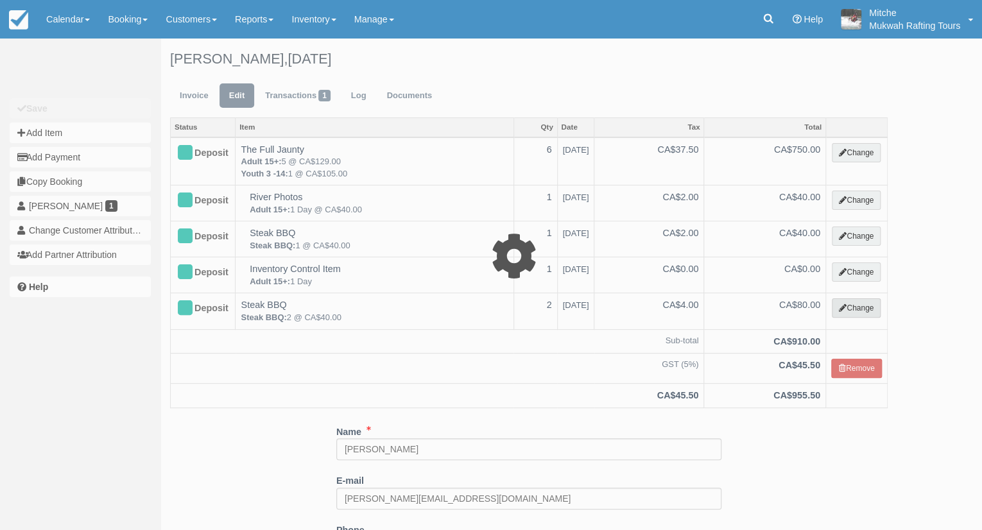
type input "80.00"
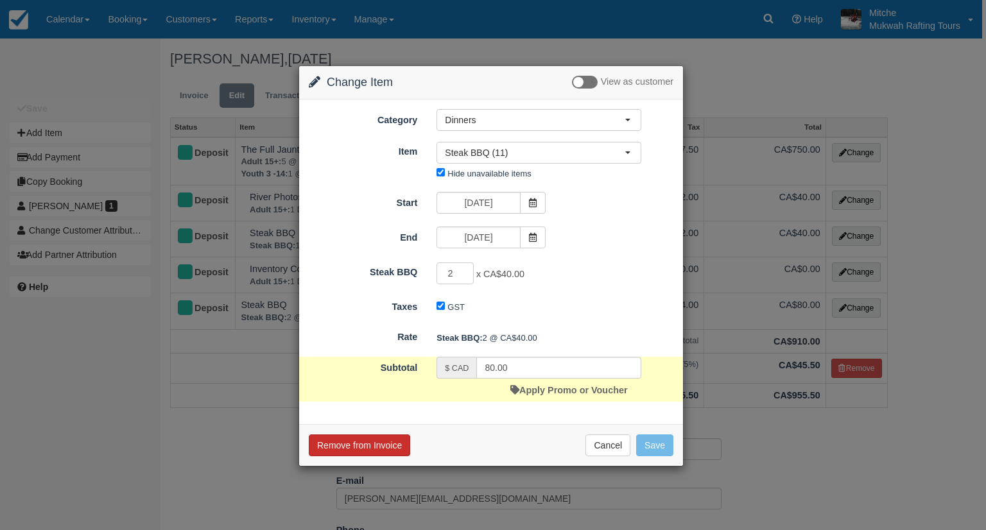
click at [367, 438] on button "Remove from Invoice" at bounding box center [359, 445] width 101 height 22
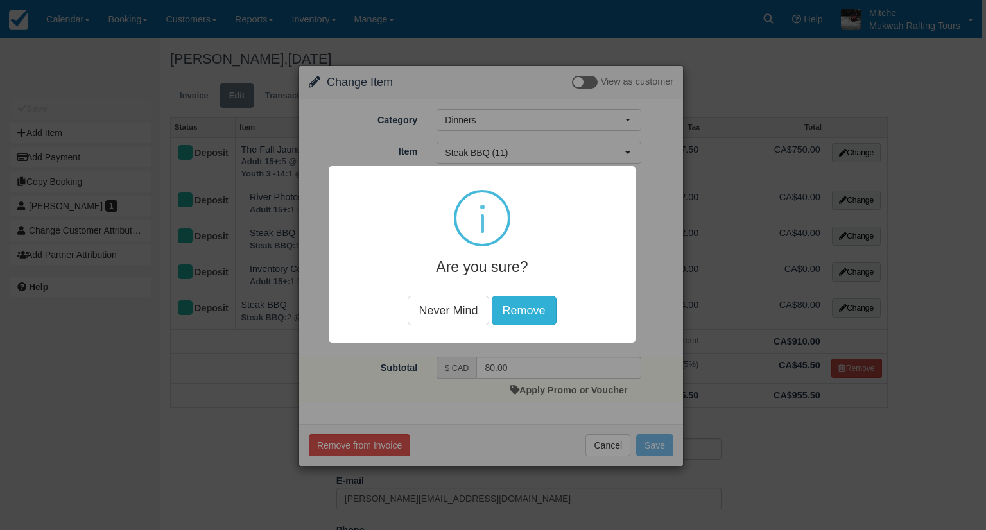
click at [524, 313] on button "Remove" at bounding box center [524, 311] width 65 height 30
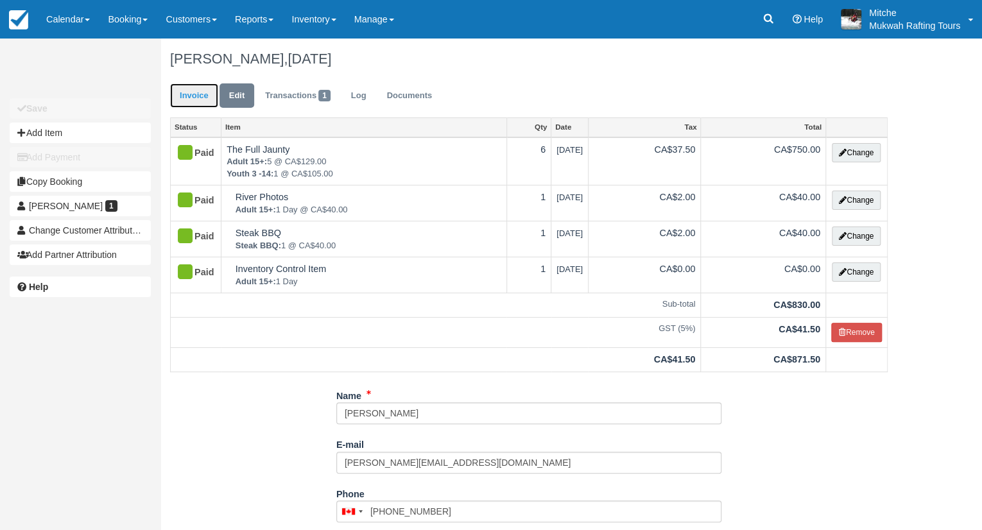
click at [193, 86] on link "Invoice" at bounding box center [194, 95] width 48 height 25
